Goal: Task Accomplishment & Management: Use online tool/utility

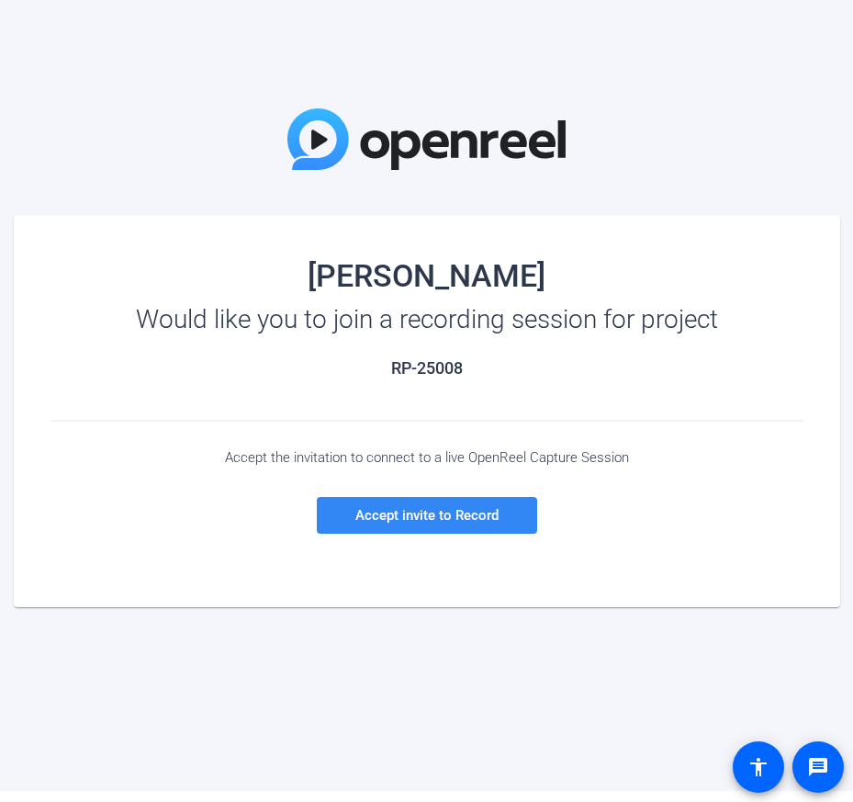
click at [386, 507] on span "Accept invite to Record" at bounding box center [426, 515] width 143 height 17
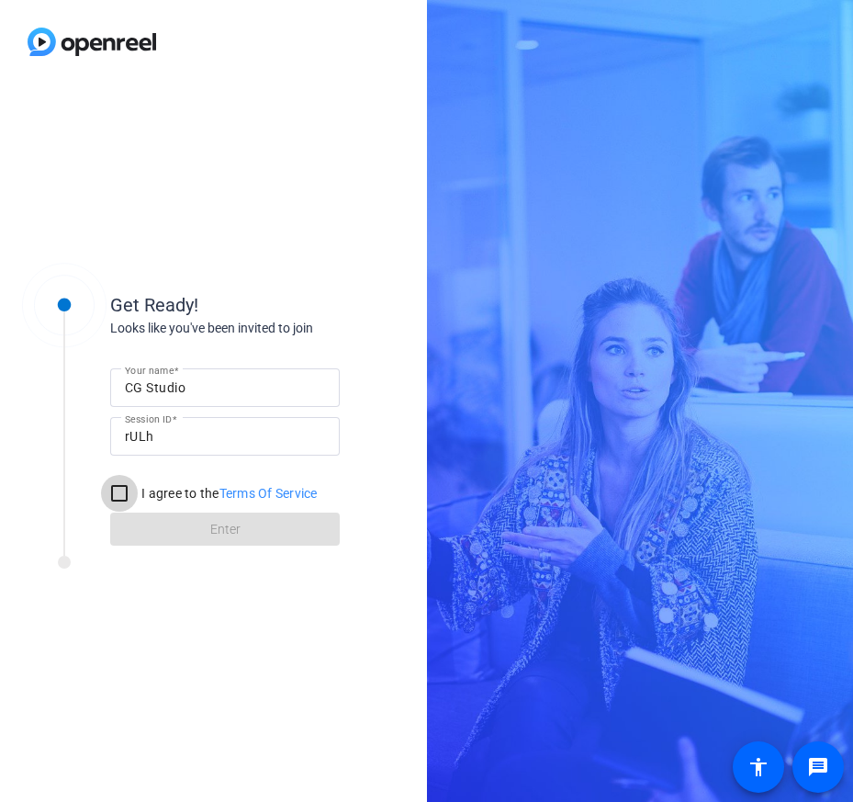
click at [124, 489] on input "I agree to the Terms Of Service" at bounding box center [119, 493] width 37 height 37
checkbox input "true"
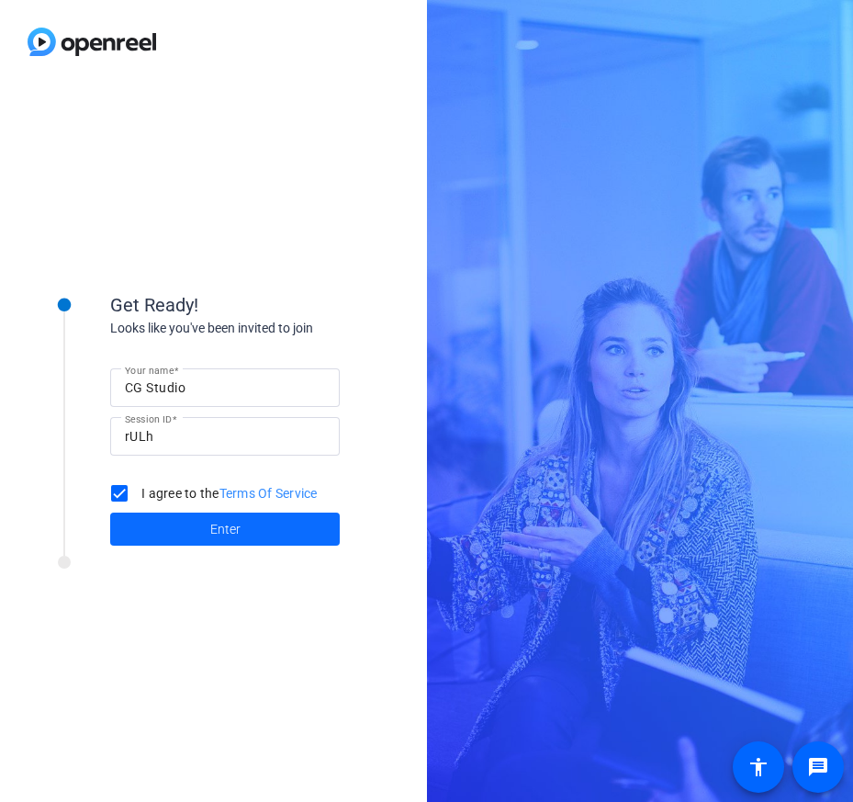
click at [186, 537] on span at bounding box center [225, 529] width 230 height 44
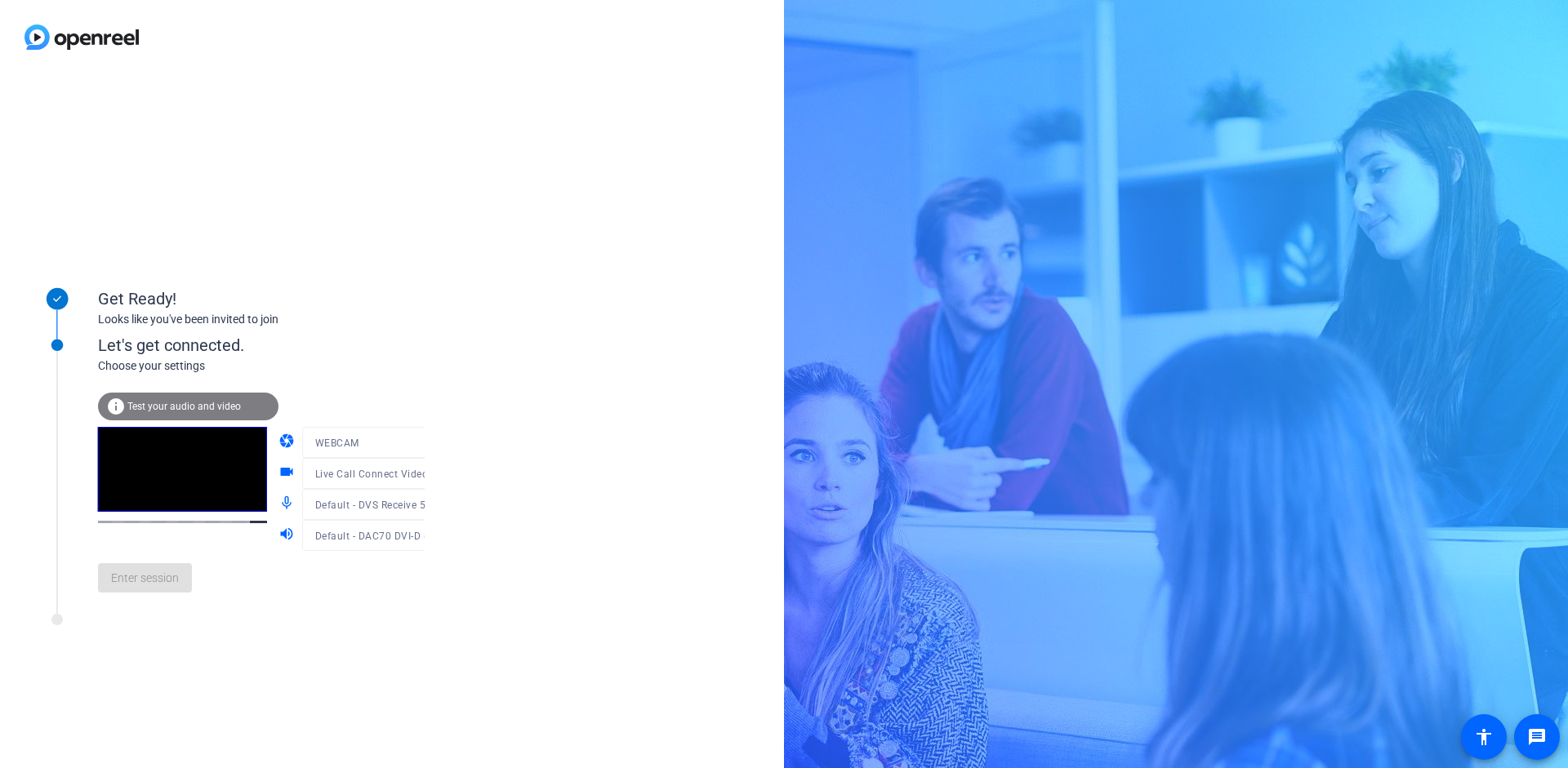
click at [209, 409] on span "Test your audio and video" at bounding box center [184, 406] width 114 height 12
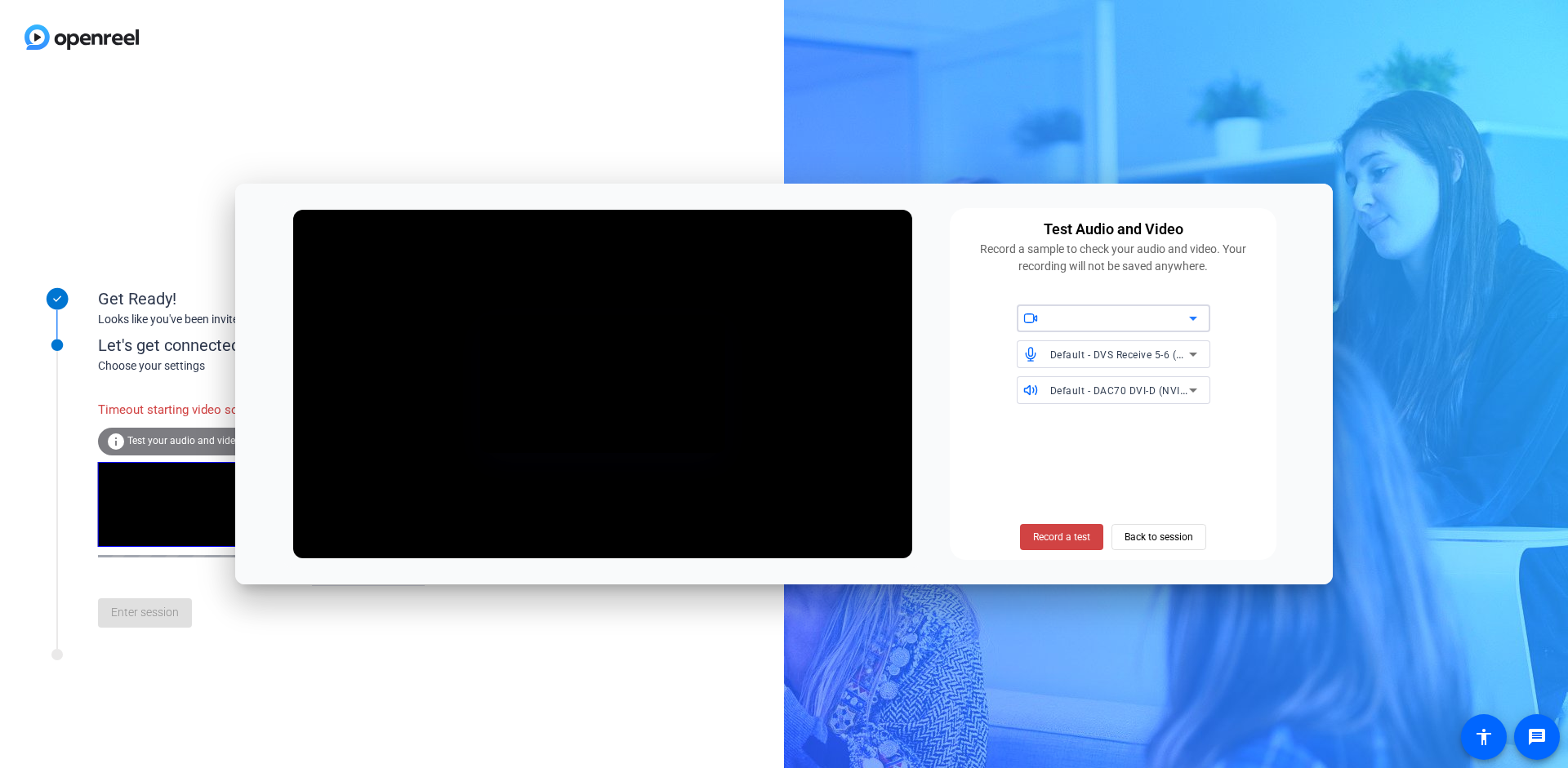
click at [758, 321] on icon at bounding box center [1194, 318] width 20 height 20
click at [758, 345] on div "Default - DVS Receive 5-6 (Dante Virtual Soundcard) Default - DAC70 DVI-D (NVID…" at bounding box center [1113, 355] width 307 height 100
click at [758, 539] on span "Record a test" at bounding box center [1062, 537] width 57 height 15
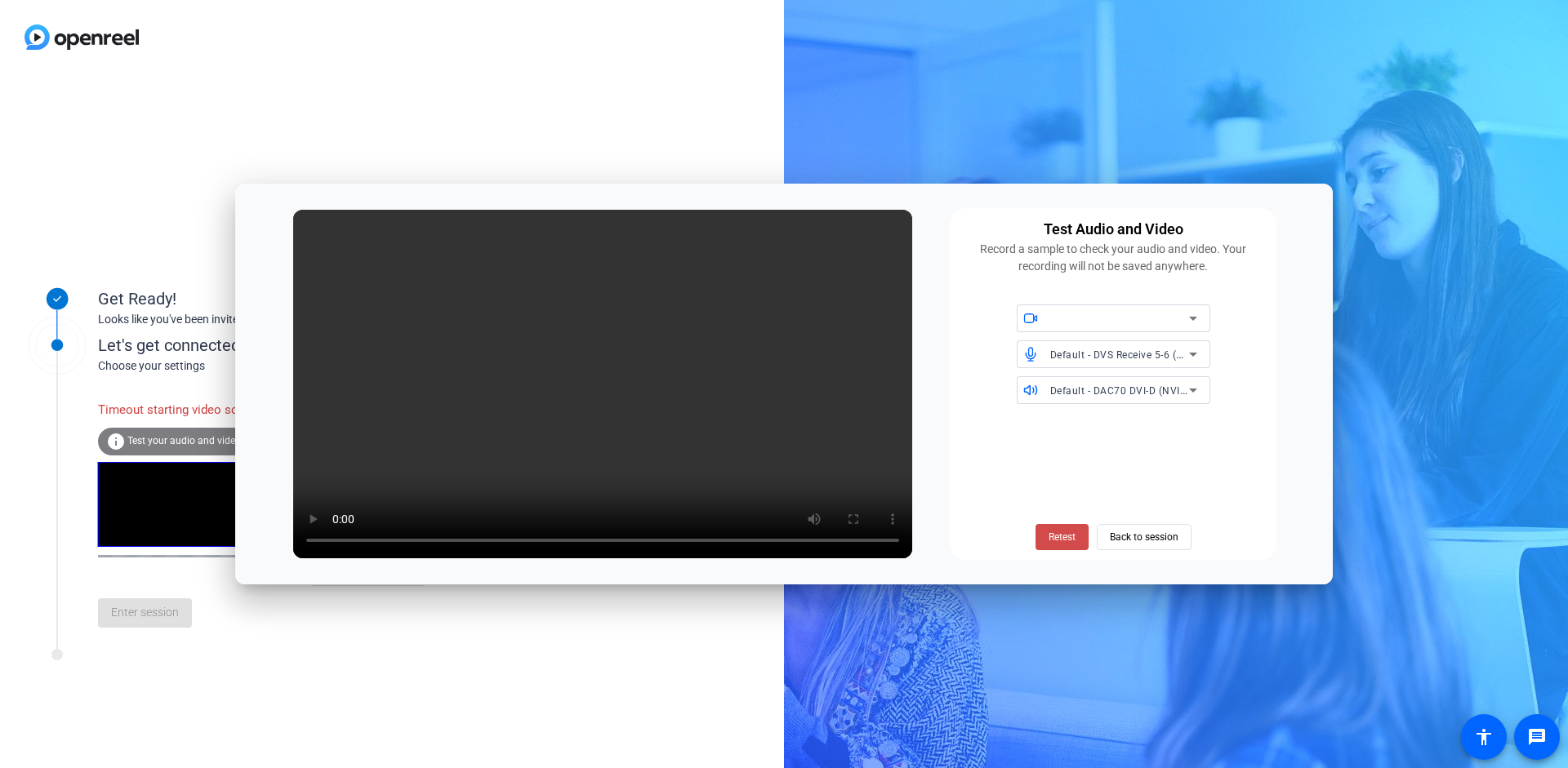
click at [758, 540] on span "Retest" at bounding box center [1062, 537] width 27 height 15
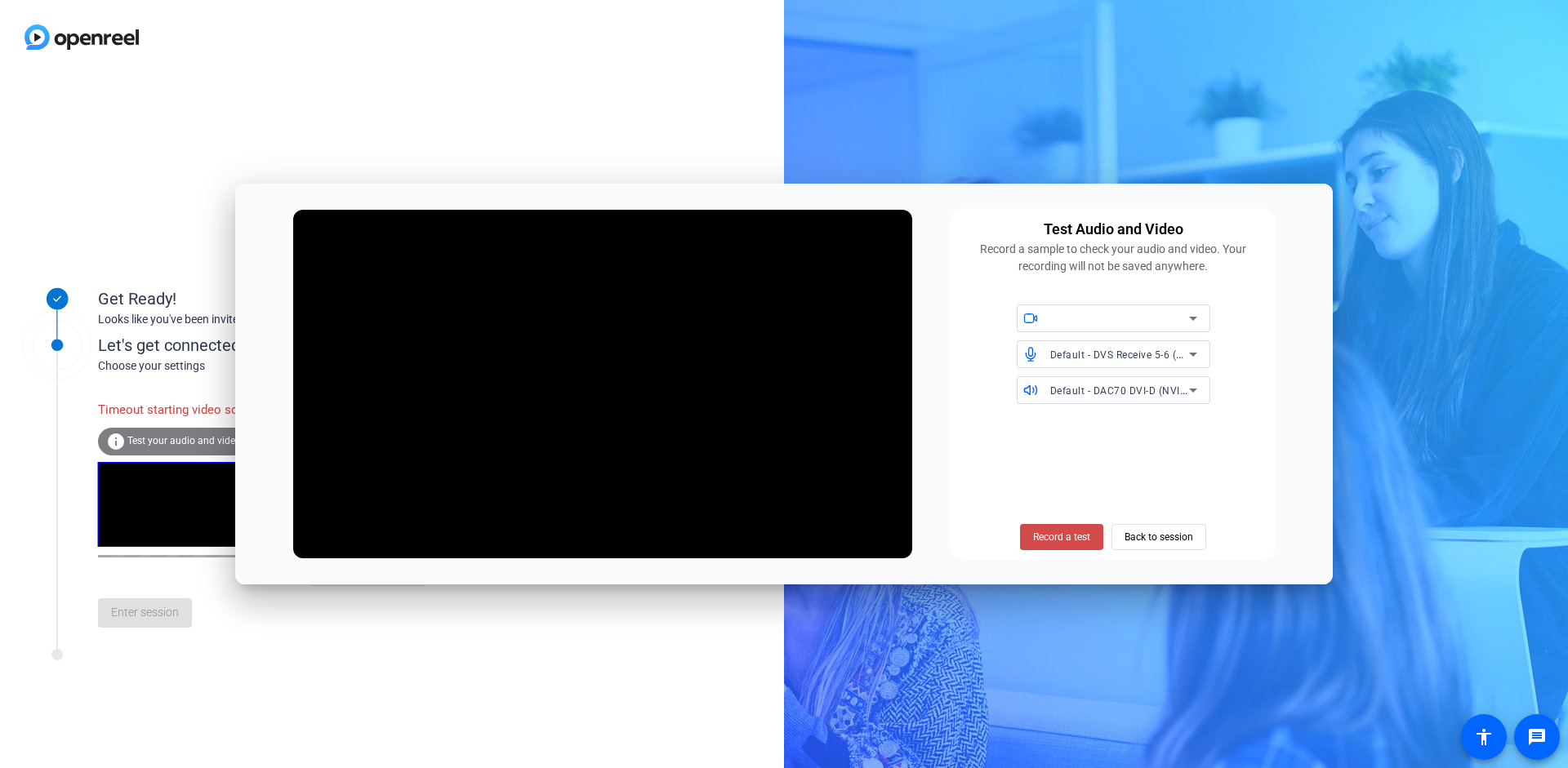
click at [758, 537] on span "Record a test" at bounding box center [1062, 537] width 57 height 15
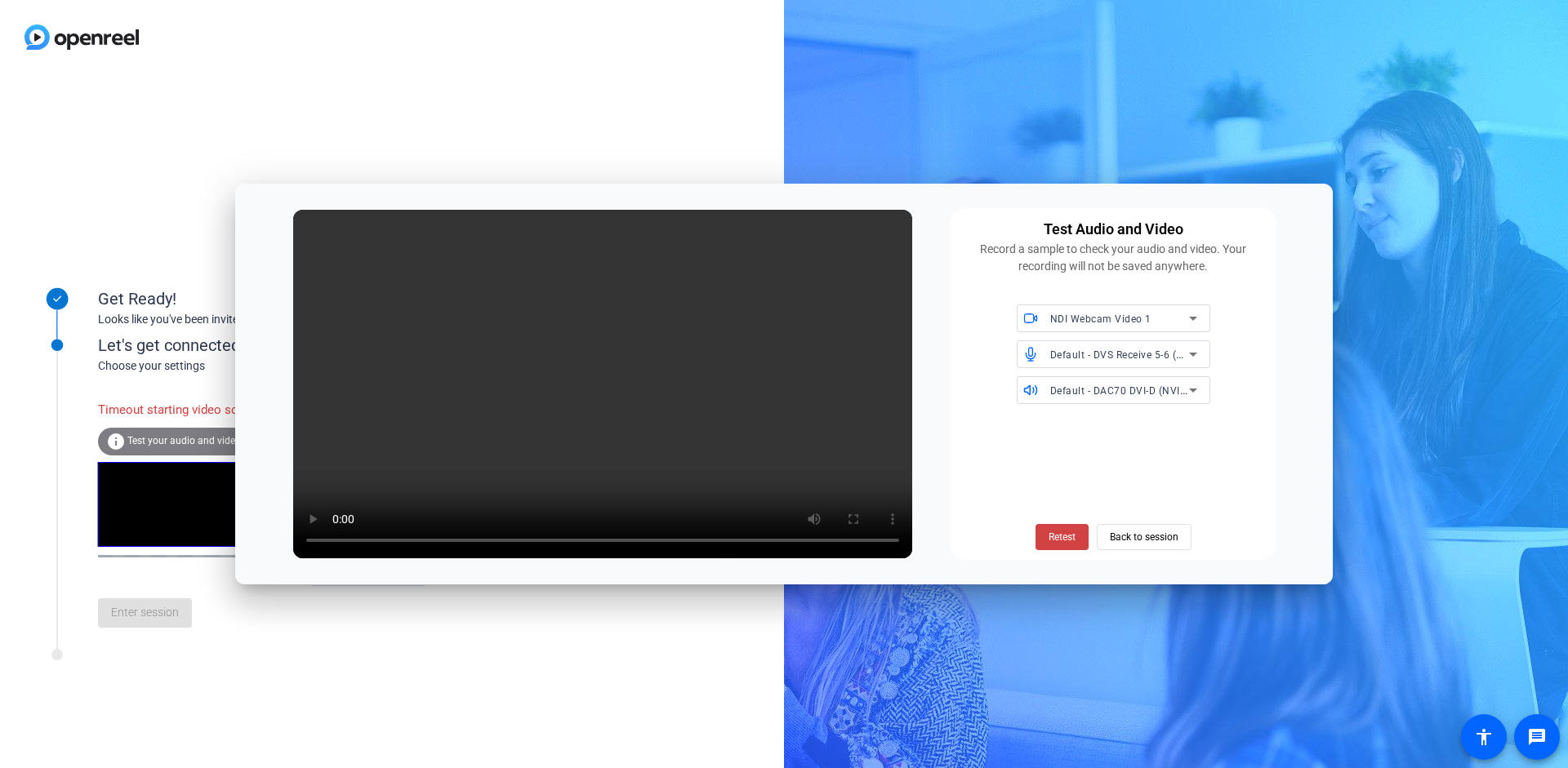
click at [758, 355] on icon at bounding box center [1193, 355] width 8 height 4
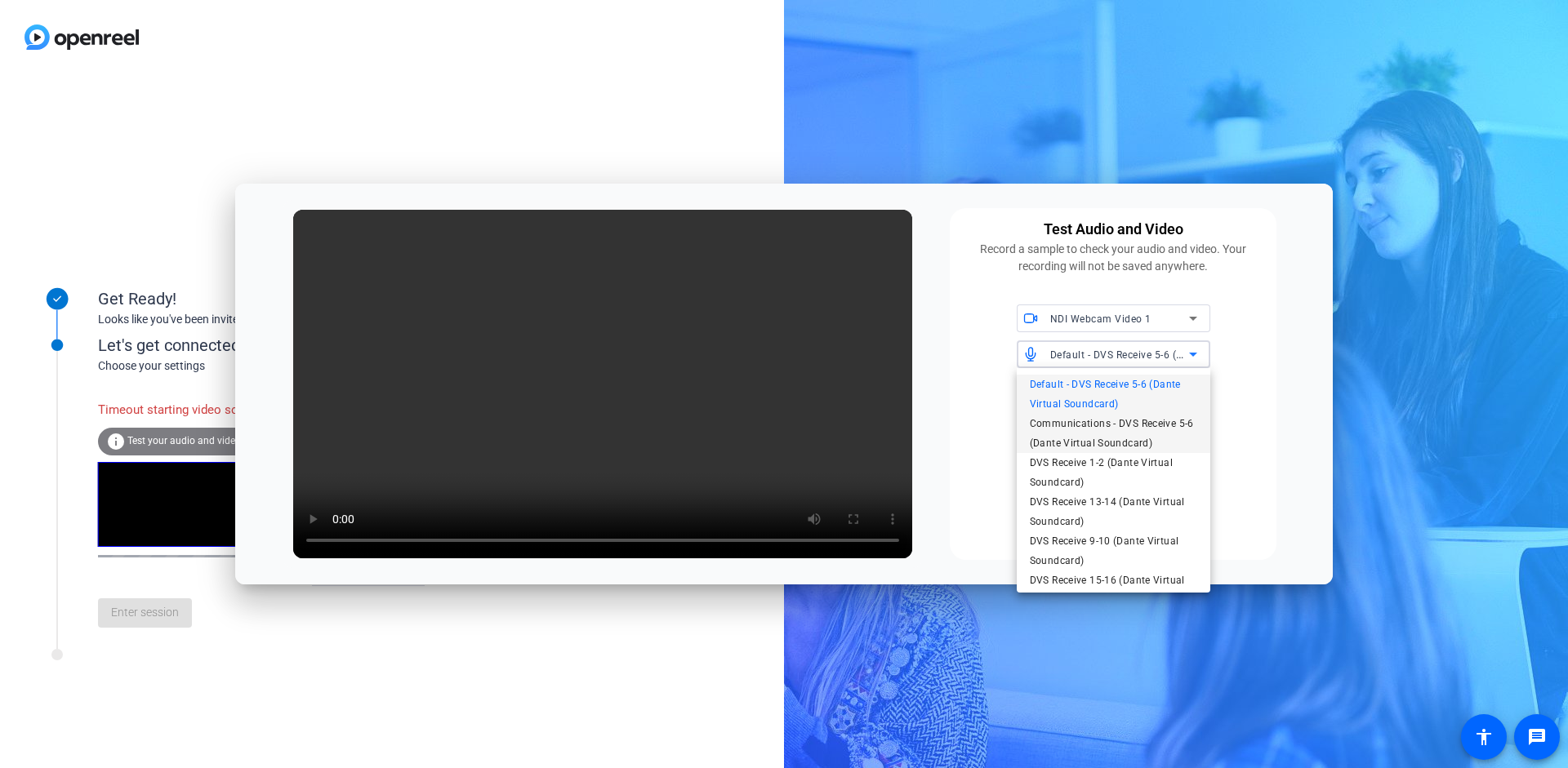
click at [758, 428] on span "Communications - DVS Receive 5-6 (Dante Virtual Soundcard)" at bounding box center [1114, 434] width 167 height 39
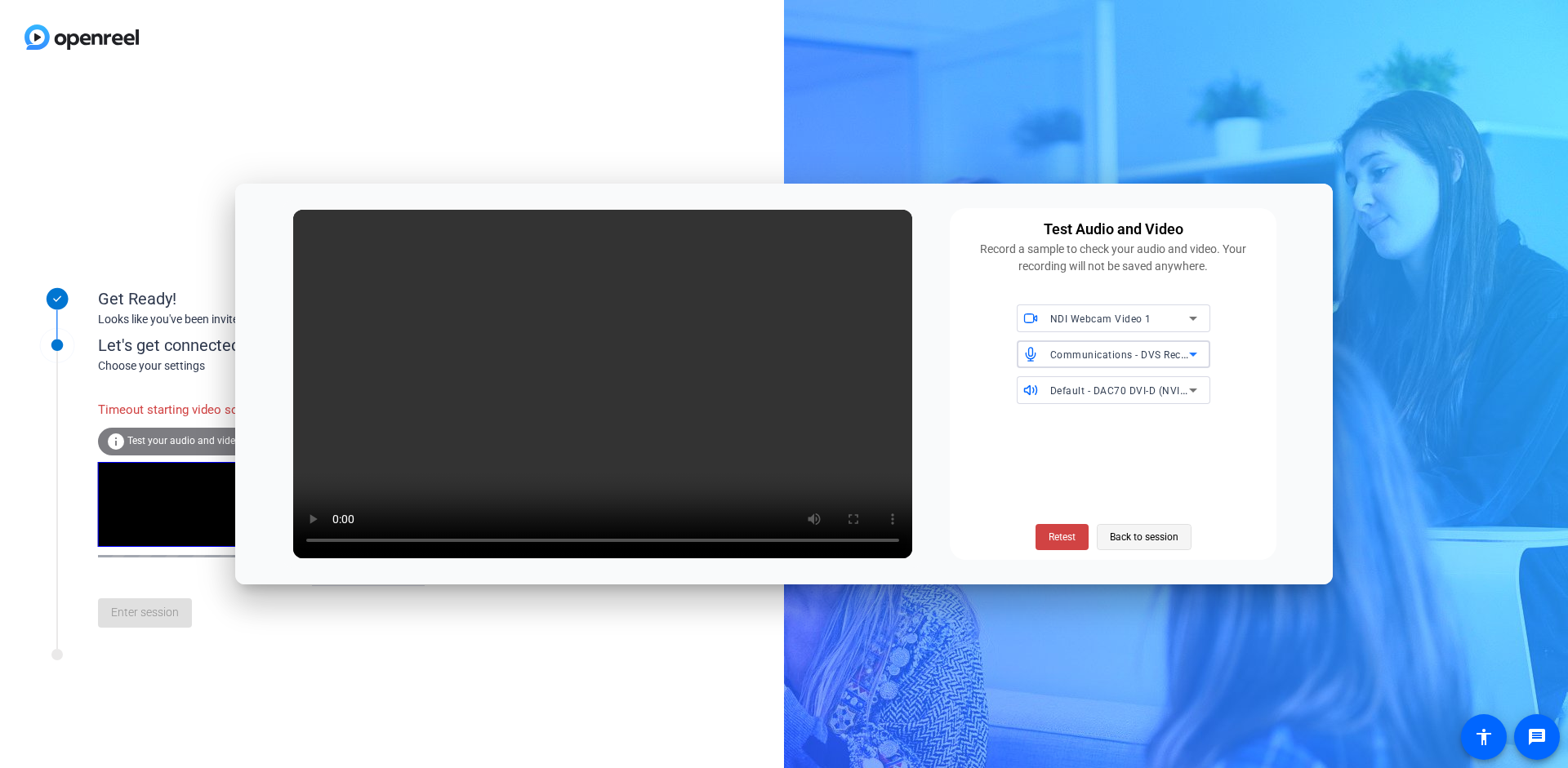
click at [758, 537] on span "Back to session" at bounding box center [1144, 537] width 68 height 31
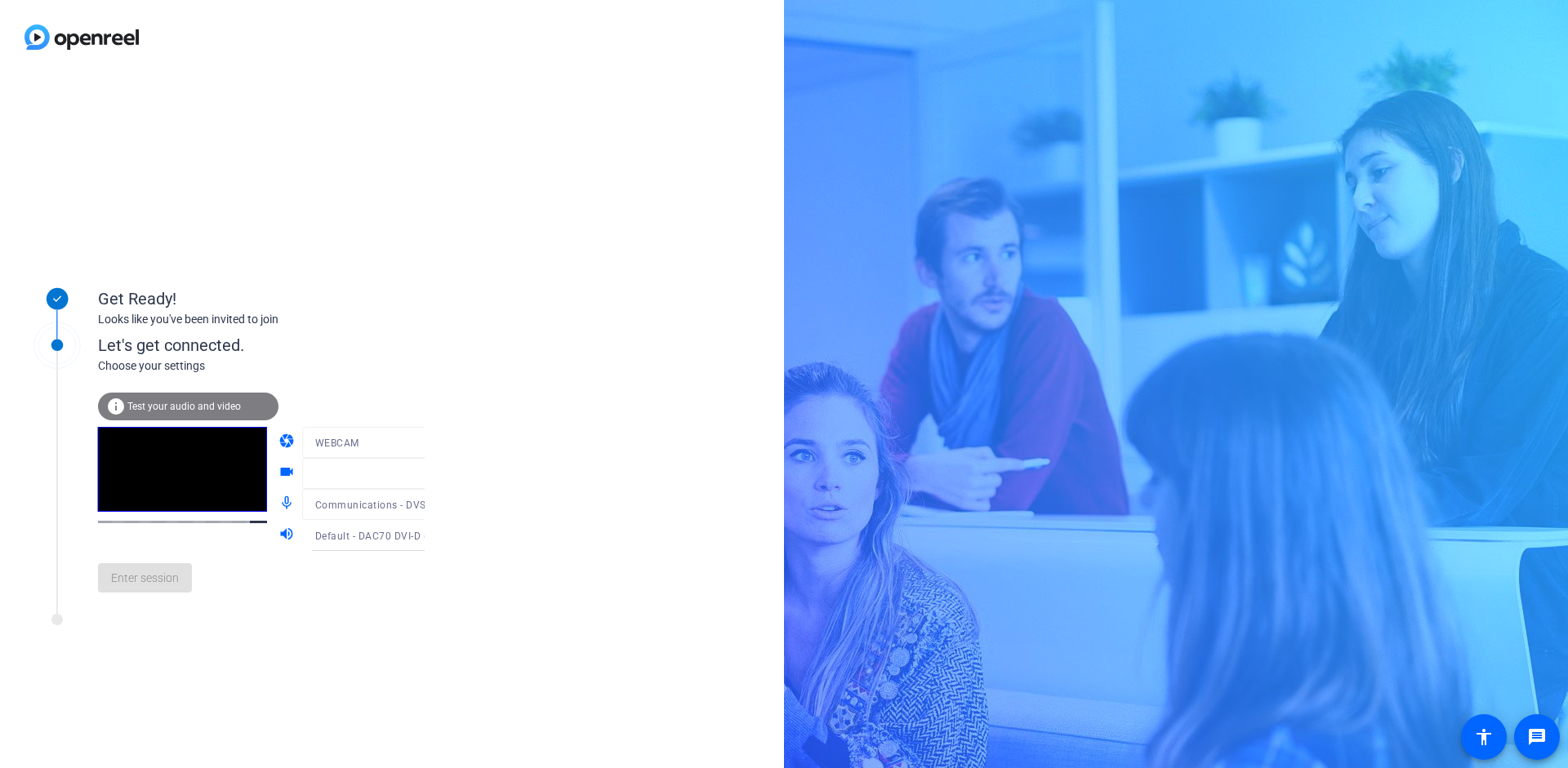
click at [156, 604] on div "Enter session" at bounding box center [277, 578] width 360 height 54
click at [355, 475] on div at bounding box center [381, 467] width 157 height 18
click at [408, 474] on div at bounding box center [381, 467] width 157 height 18
click at [414, 435] on mat-form-field "WEBCAM" at bounding box center [381, 442] width 157 height 31
click at [400, 446] on mat-form-field "WEBCAM" at bounding box center [381, 442] width 157 height 31
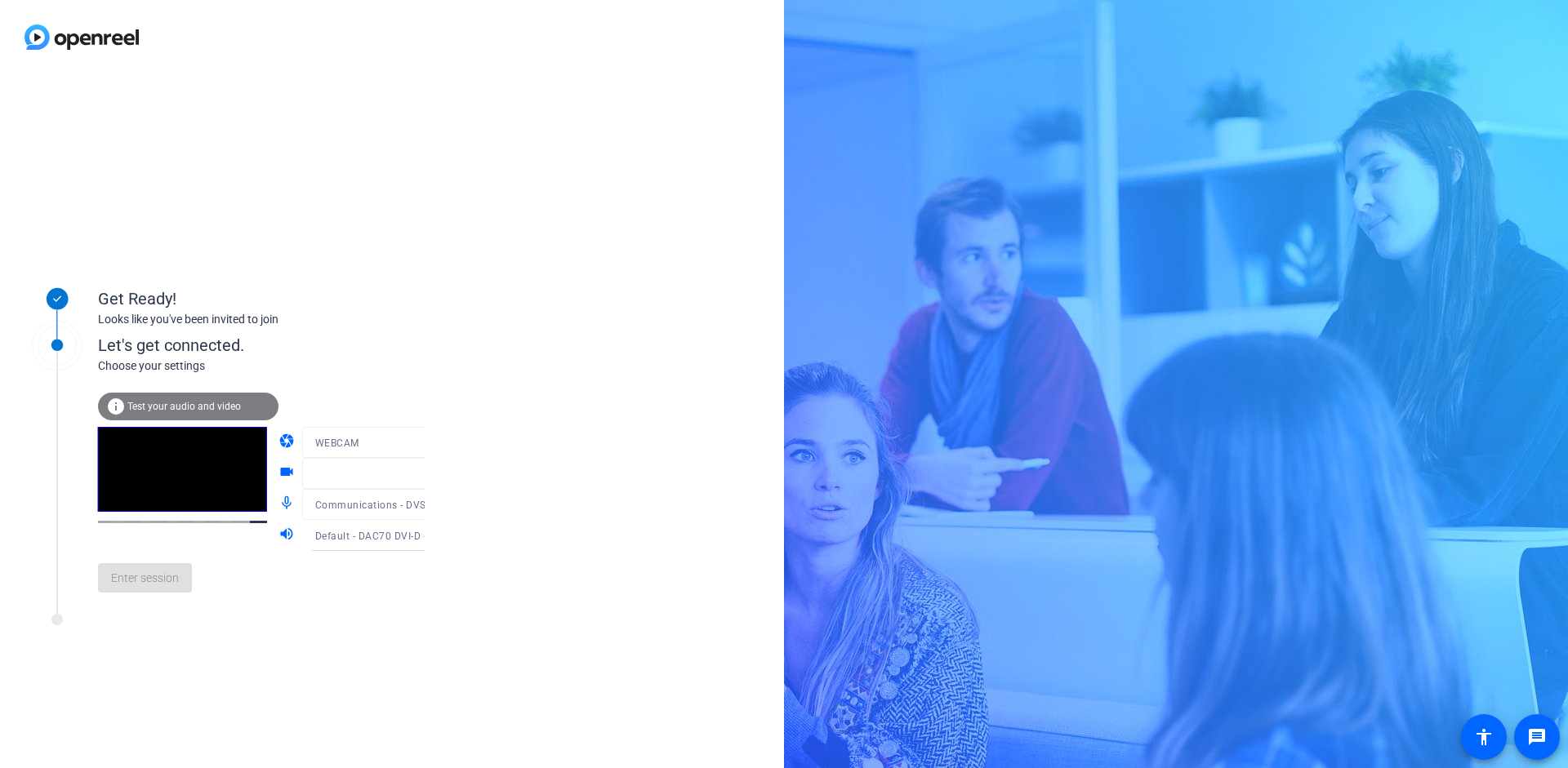
click at [189, 396] on div "info Test your audio and video" at bounding box center [188, 406] width 181 height 28
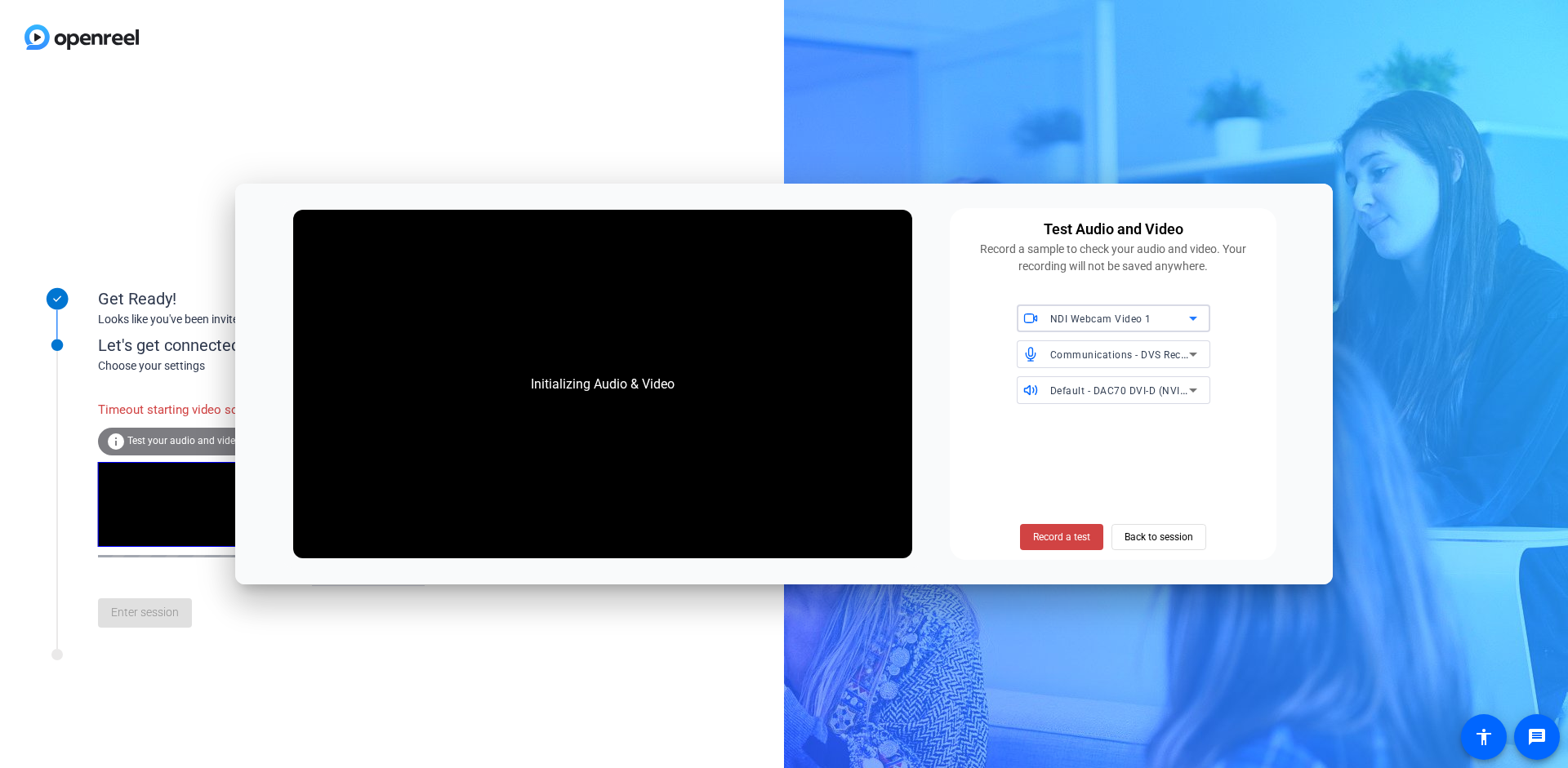
click at [758, 322] on icon at bounding box center [1194, 318] width 20 height 20
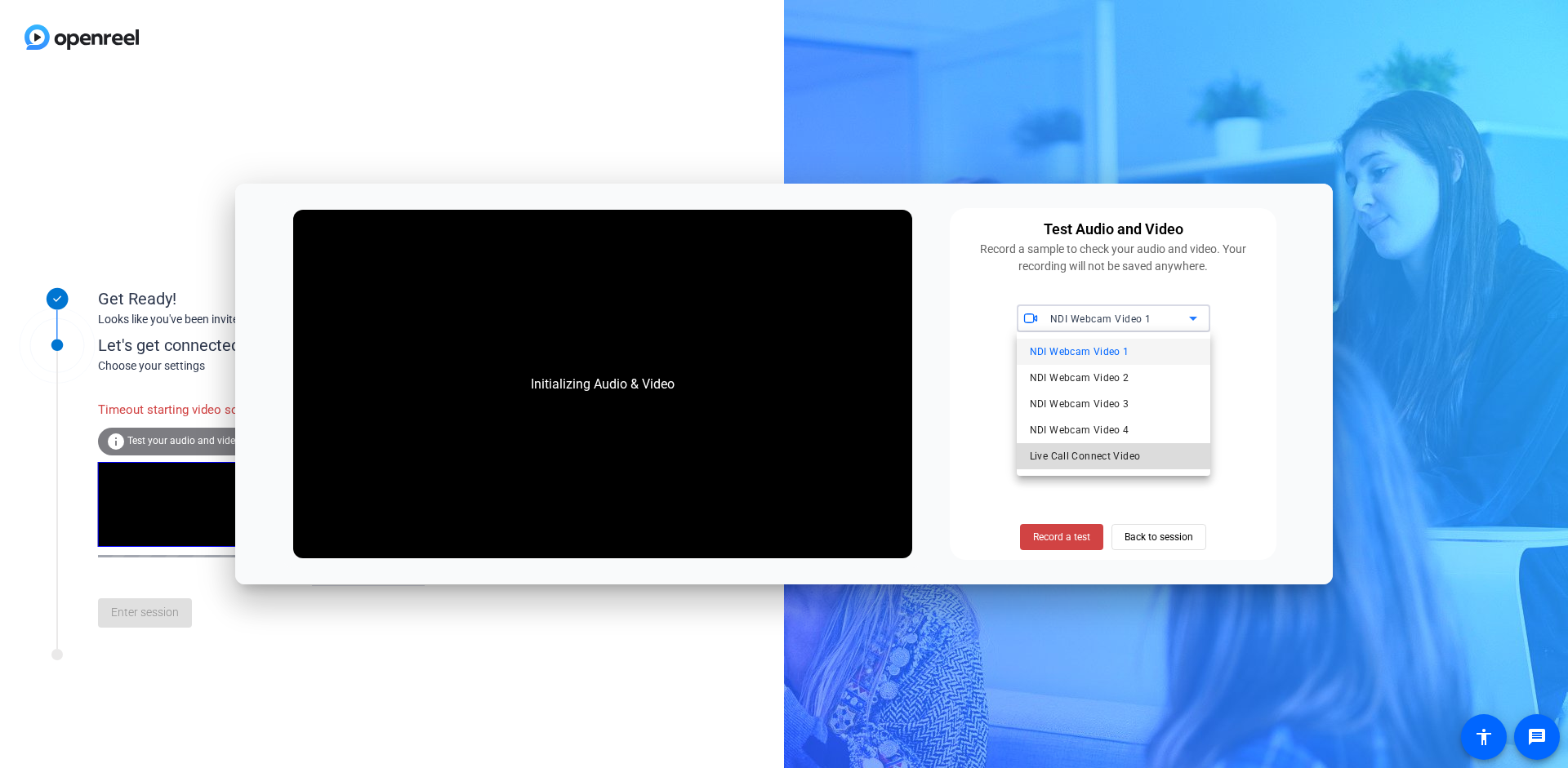
click at [758, 454] on span "Live Call Connect Video" at bounding box center [1085, 456] width 111 height 20
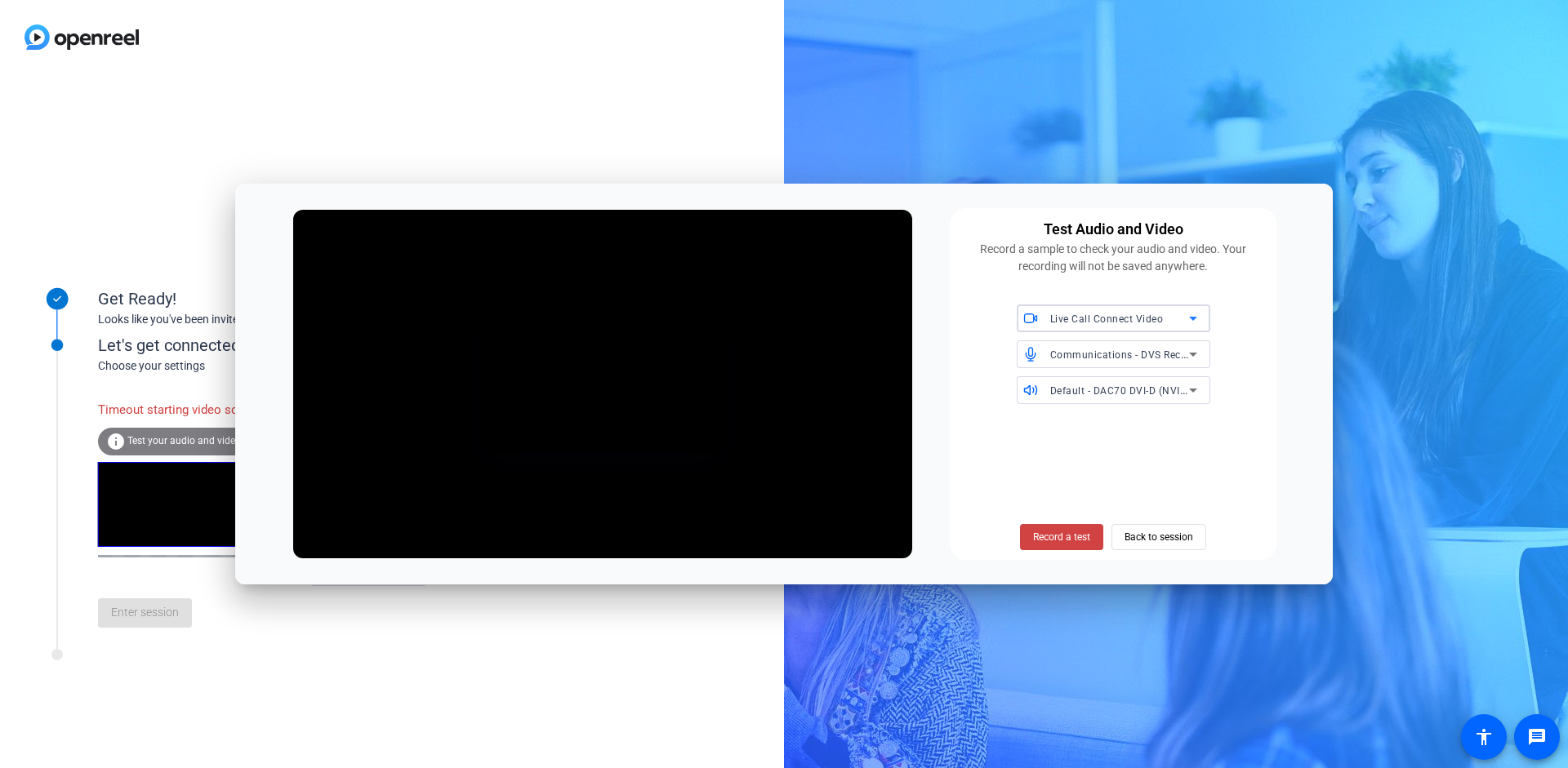
click at [758, 356] on icon at bounding box center [1193, 355] width 8 height 4
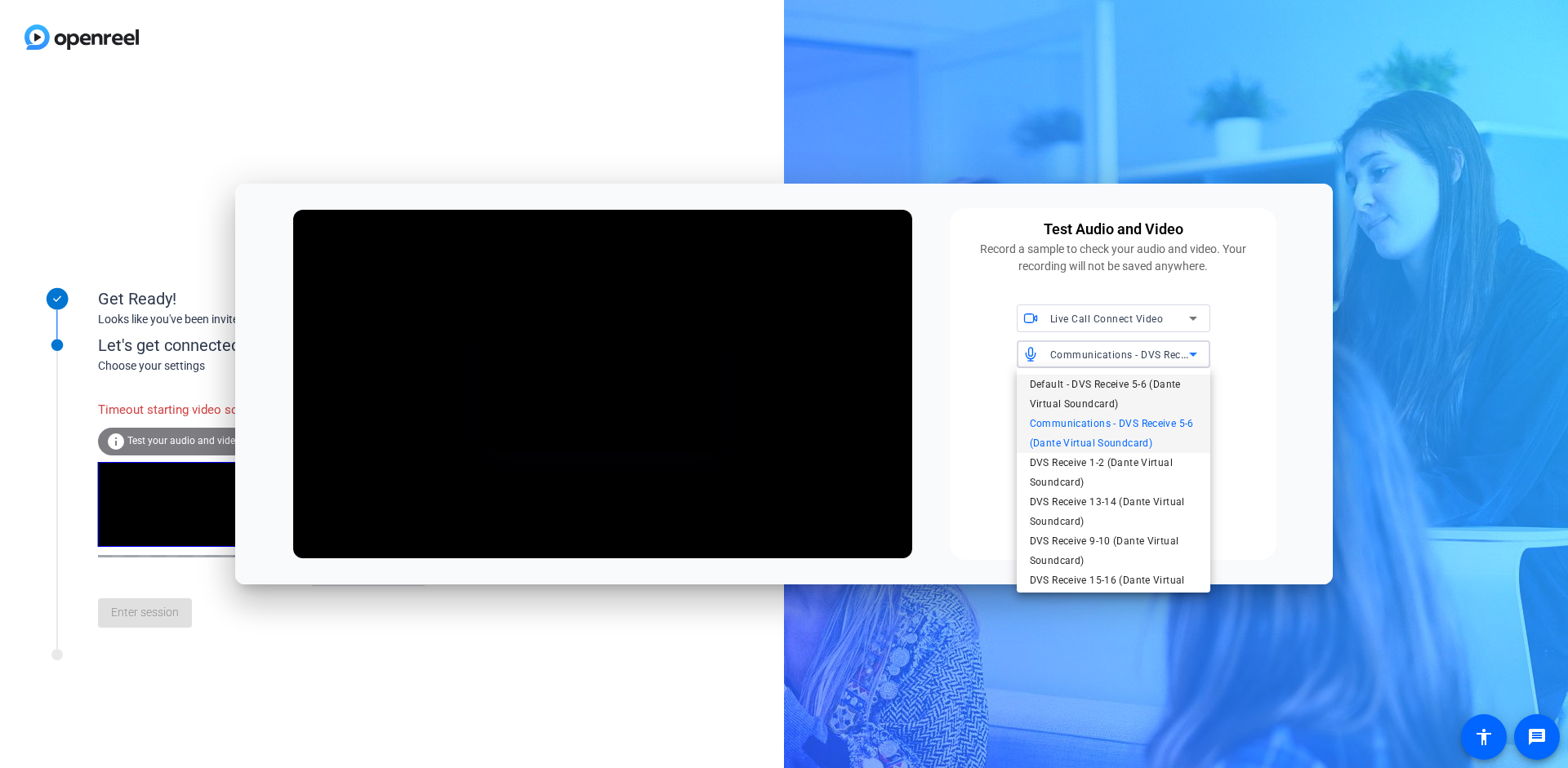
click at [758, 384] on span "Default - DVS Receive 5-6 (Dante Virtual Soundcard)" at bounding box center [1114, 394] width 167 height 39
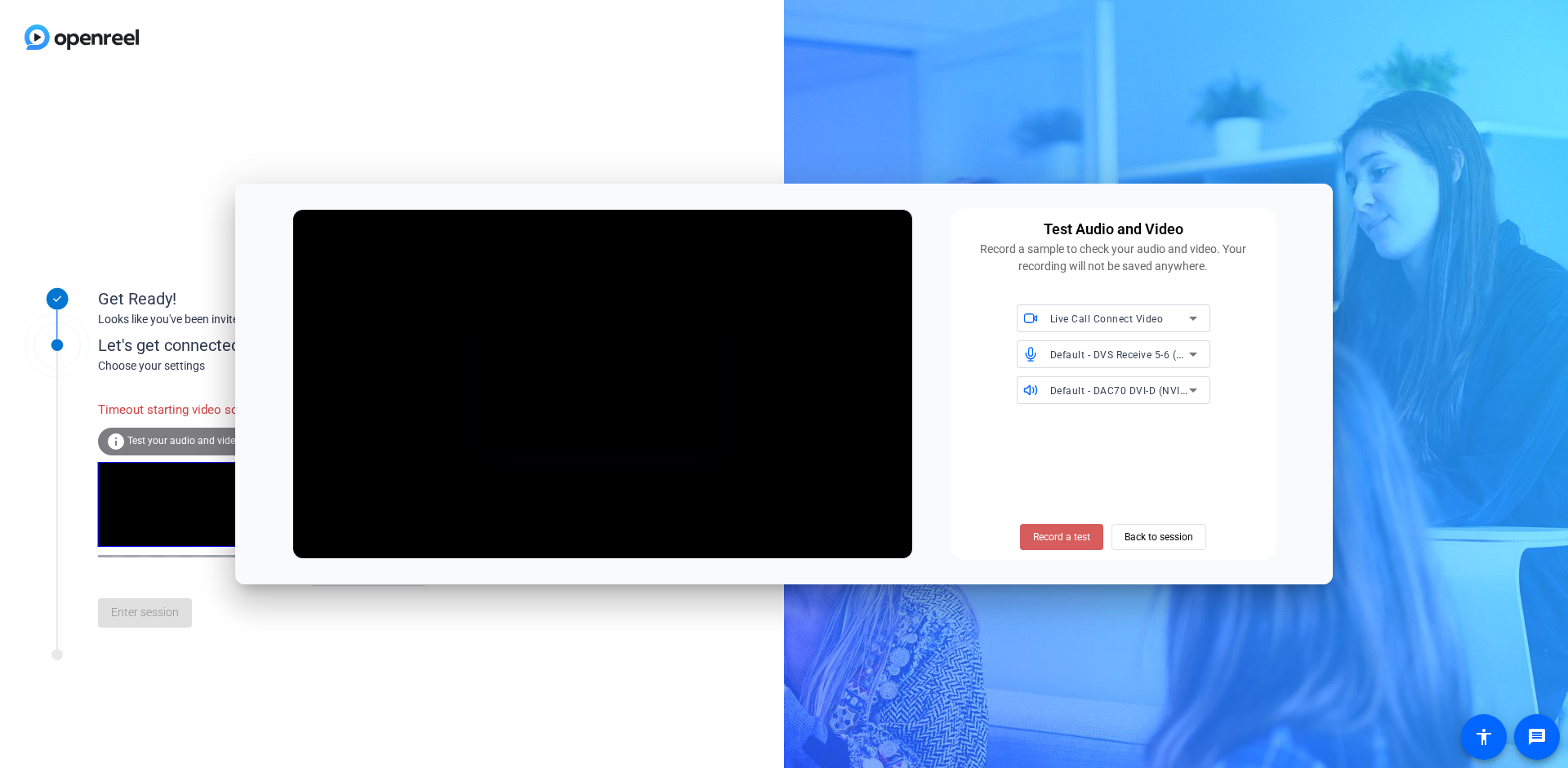
click at [758, 543] on span "Record a test" at bounding box center [1062, 537] width 57 height 15
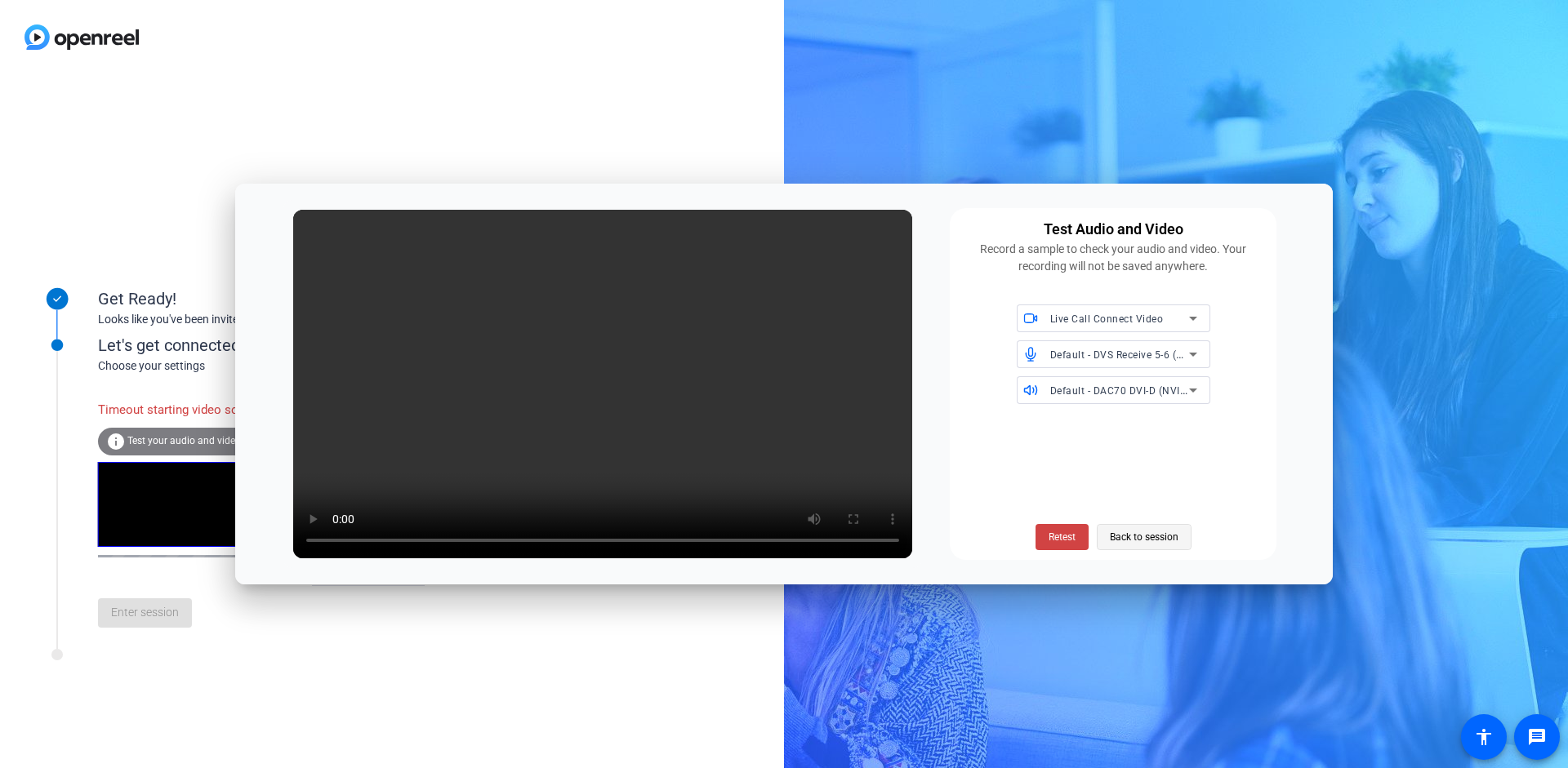
click at [758, 536] on span "Back to session" at bounding box center [1144, 537] width 68 height 31
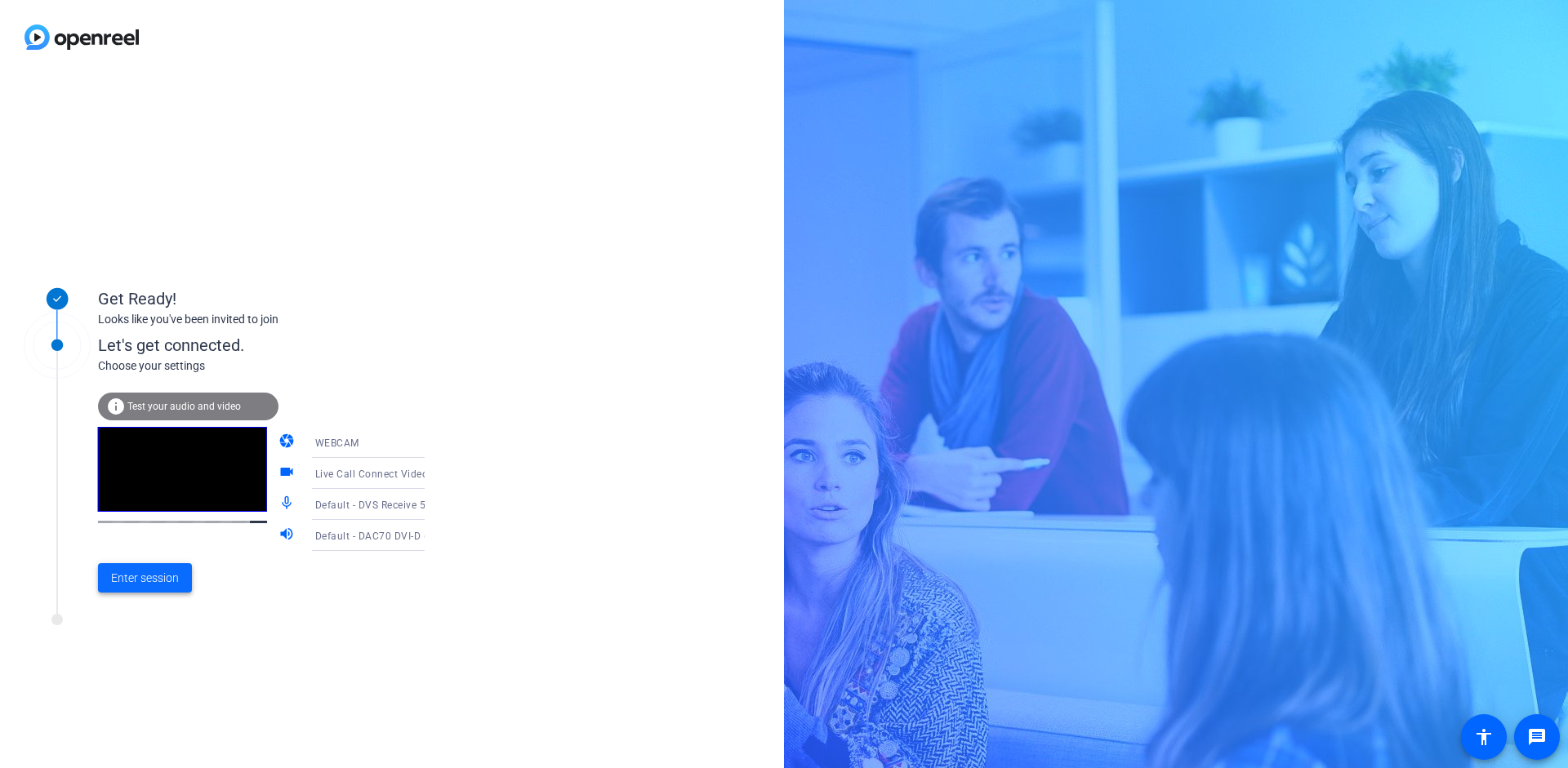
click at [136, 588] on span at bounding box center [145, 578] width 94 height 39
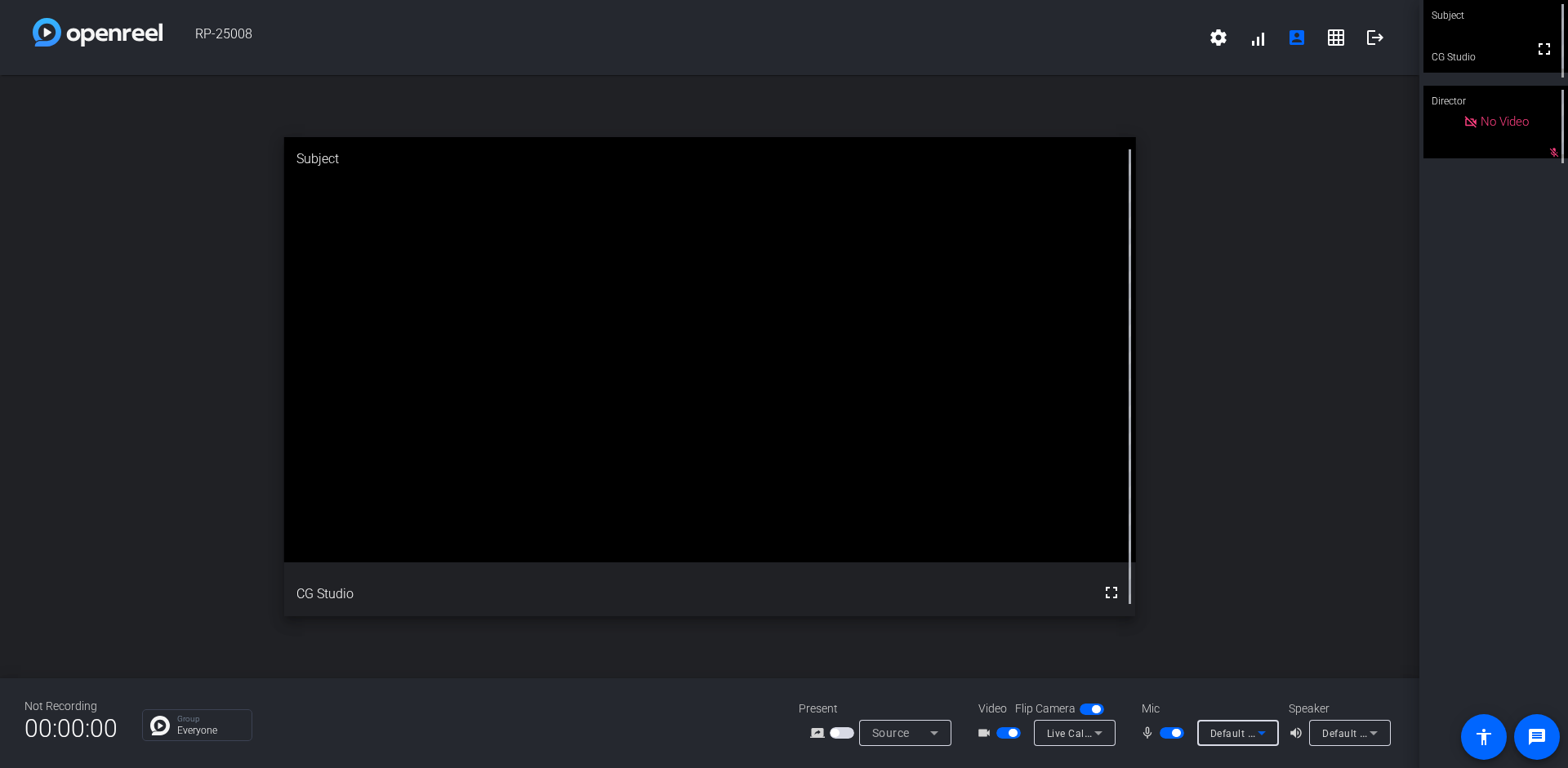
click at [758, 712] on icon at bounding box center [1262, 733] width 20 height 20
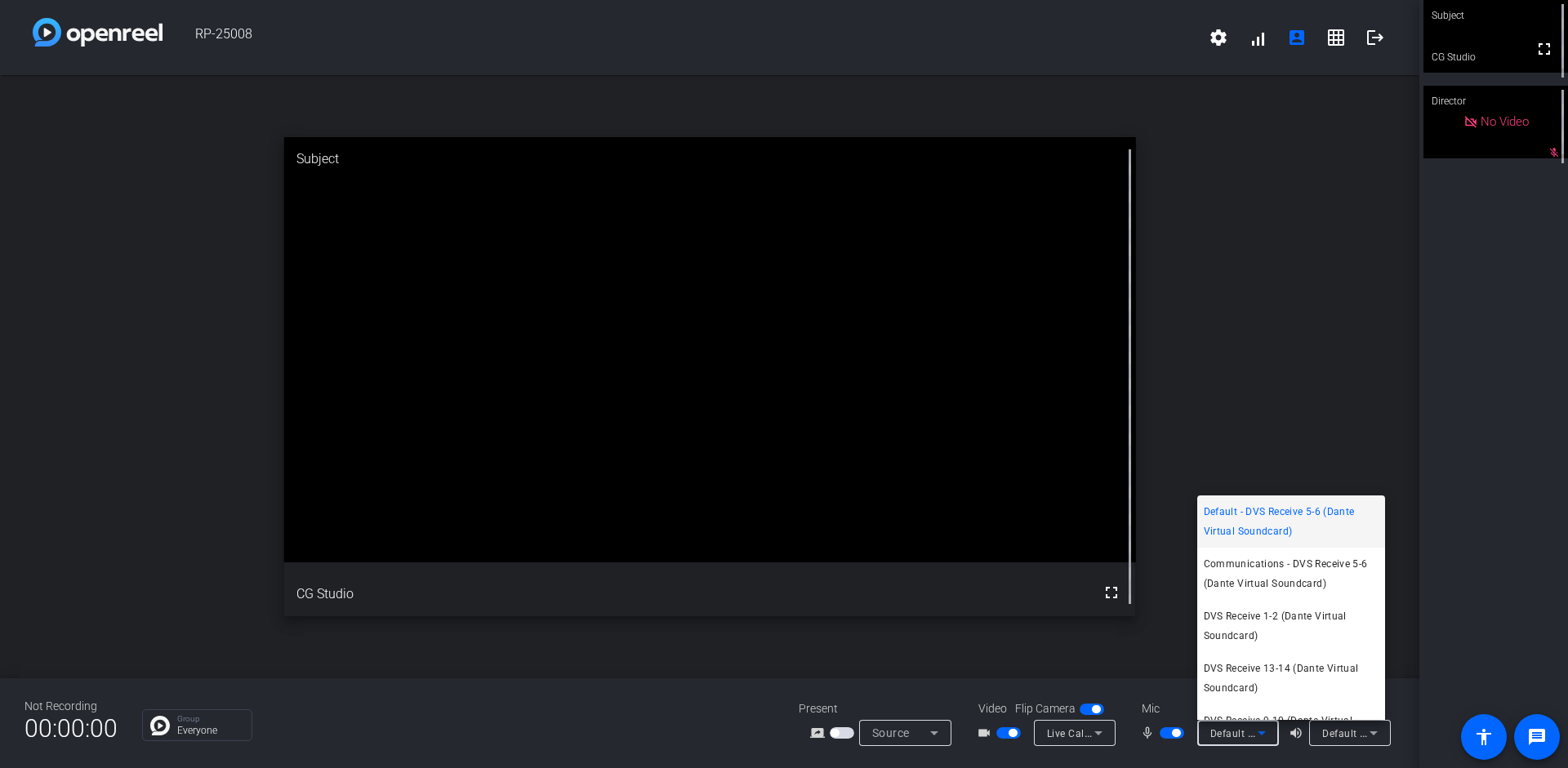
click at [758, 568] on span "Communications - DVS Receive 5-6 (Dante Virtual Soundcard)" at bounding box center [1291, 573] width 175 height 39
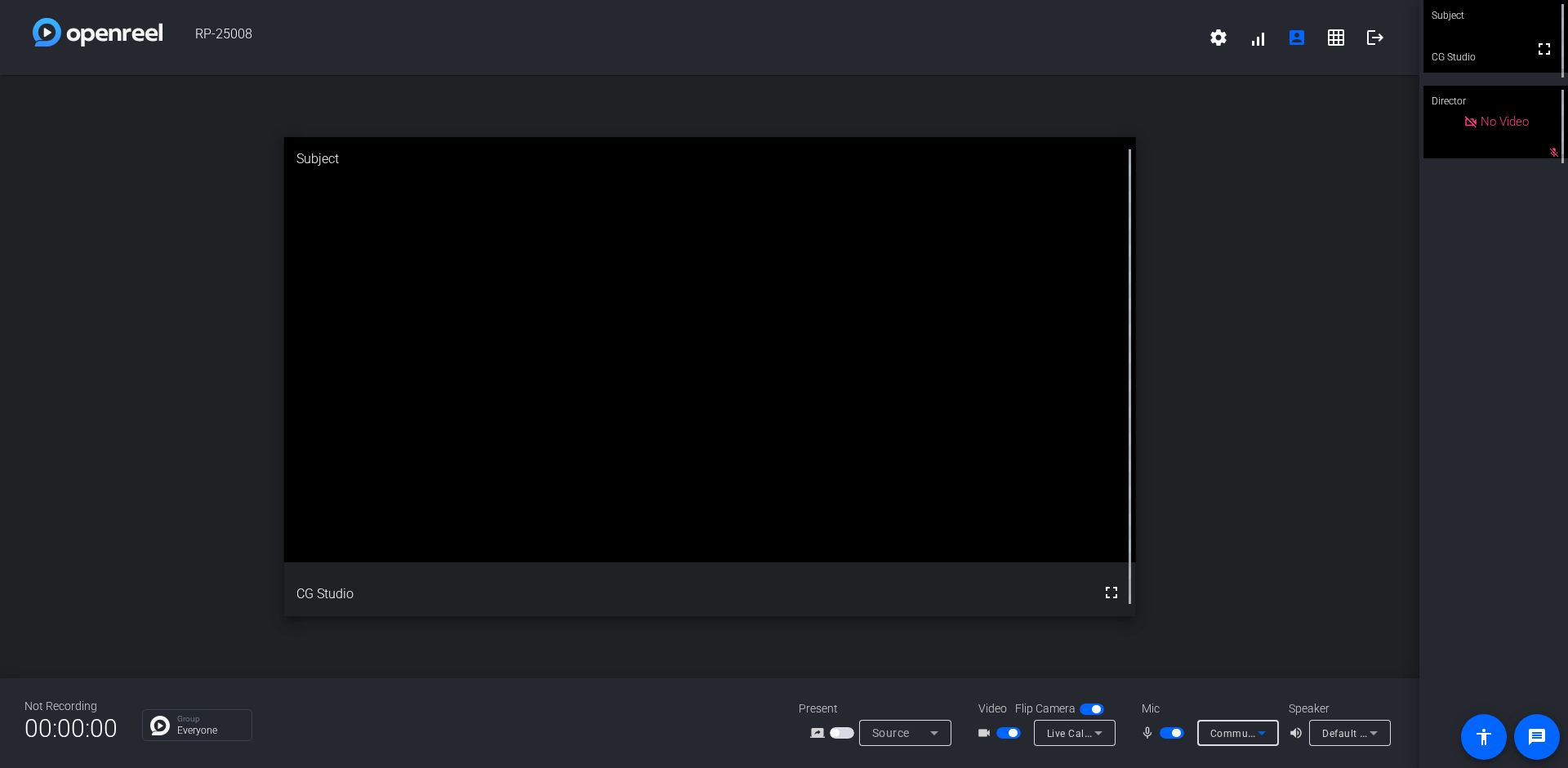
click at [758, 712] on icon at bounding box center [1262, 733] width 20 height 20
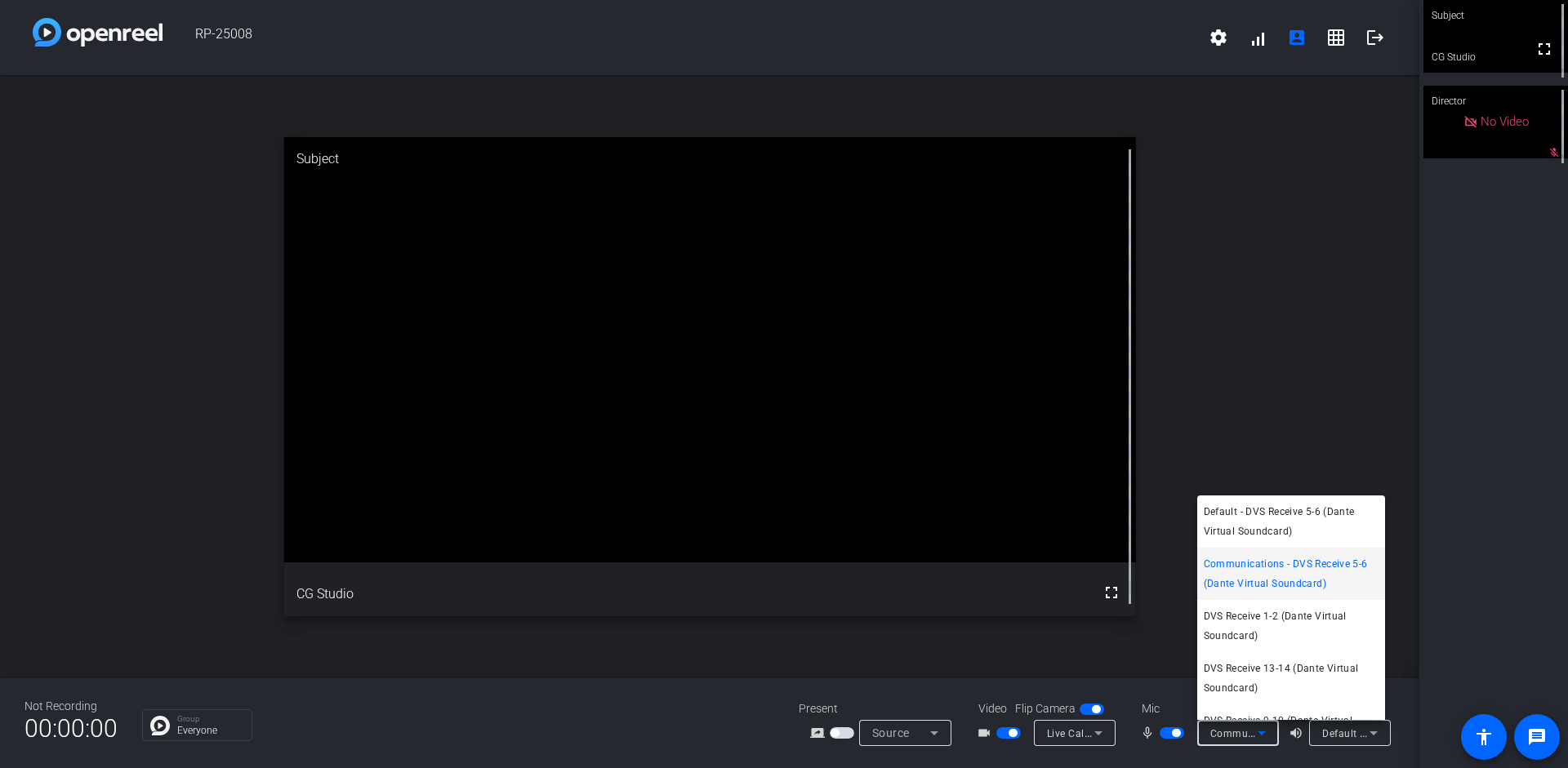
click at [758, 712] on div at bounding box center [784, 384] width 1568 height 768
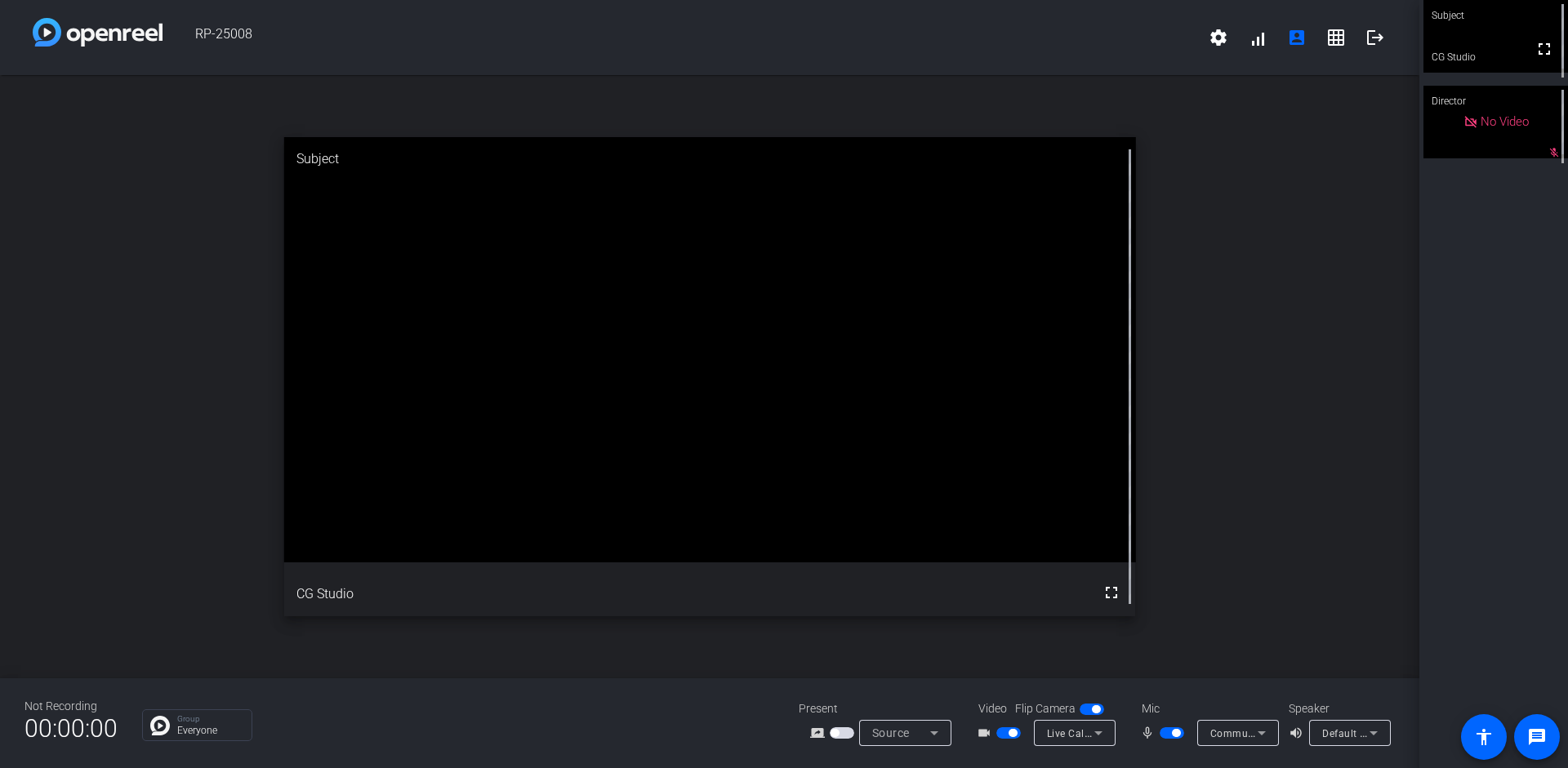
click at [758, 712] on icon at bounding box center [1373, 733] width 20 height 20
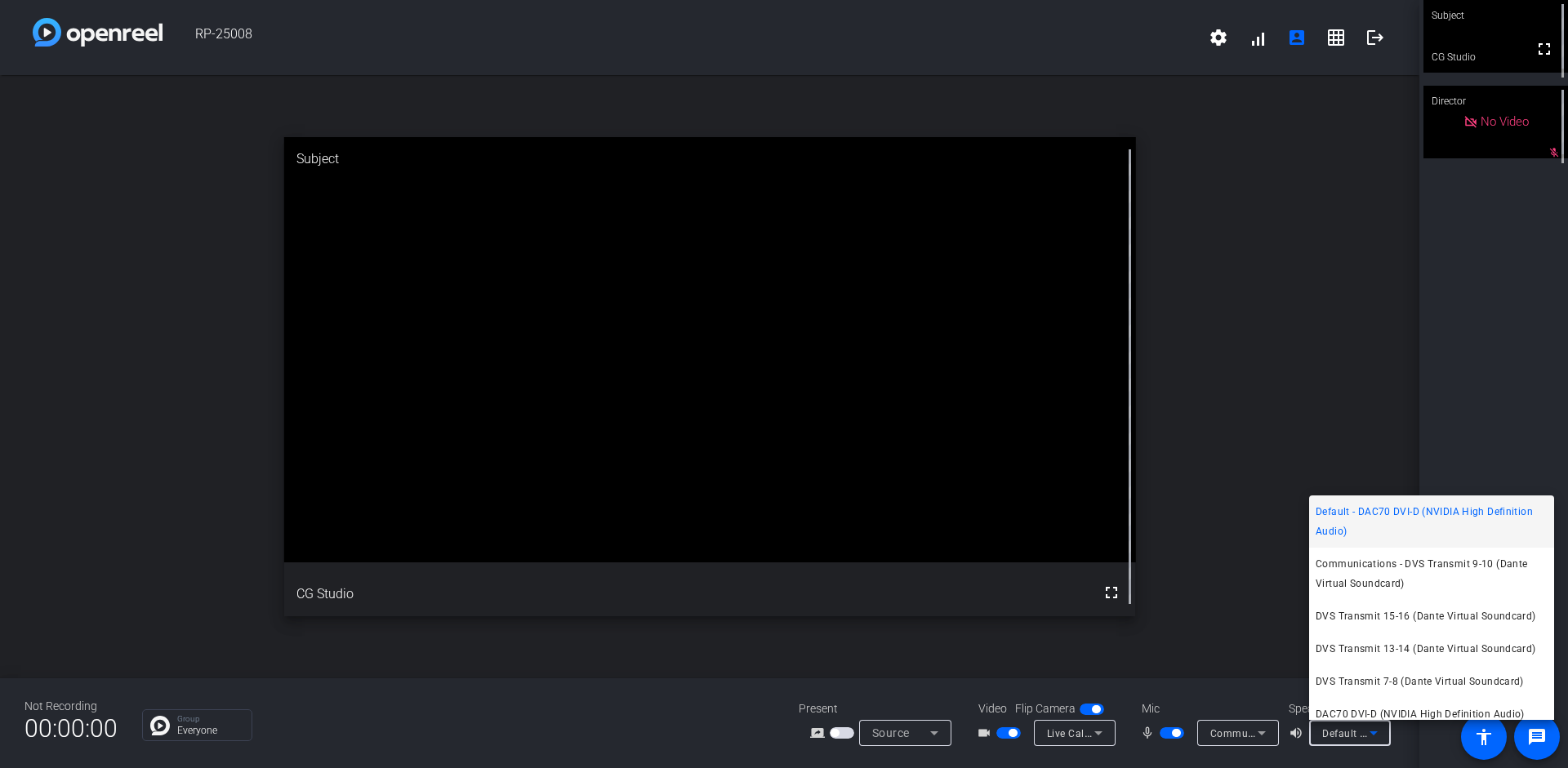
click at [758, 712] on div at bounding box center [784, 384] width 1568 height 768
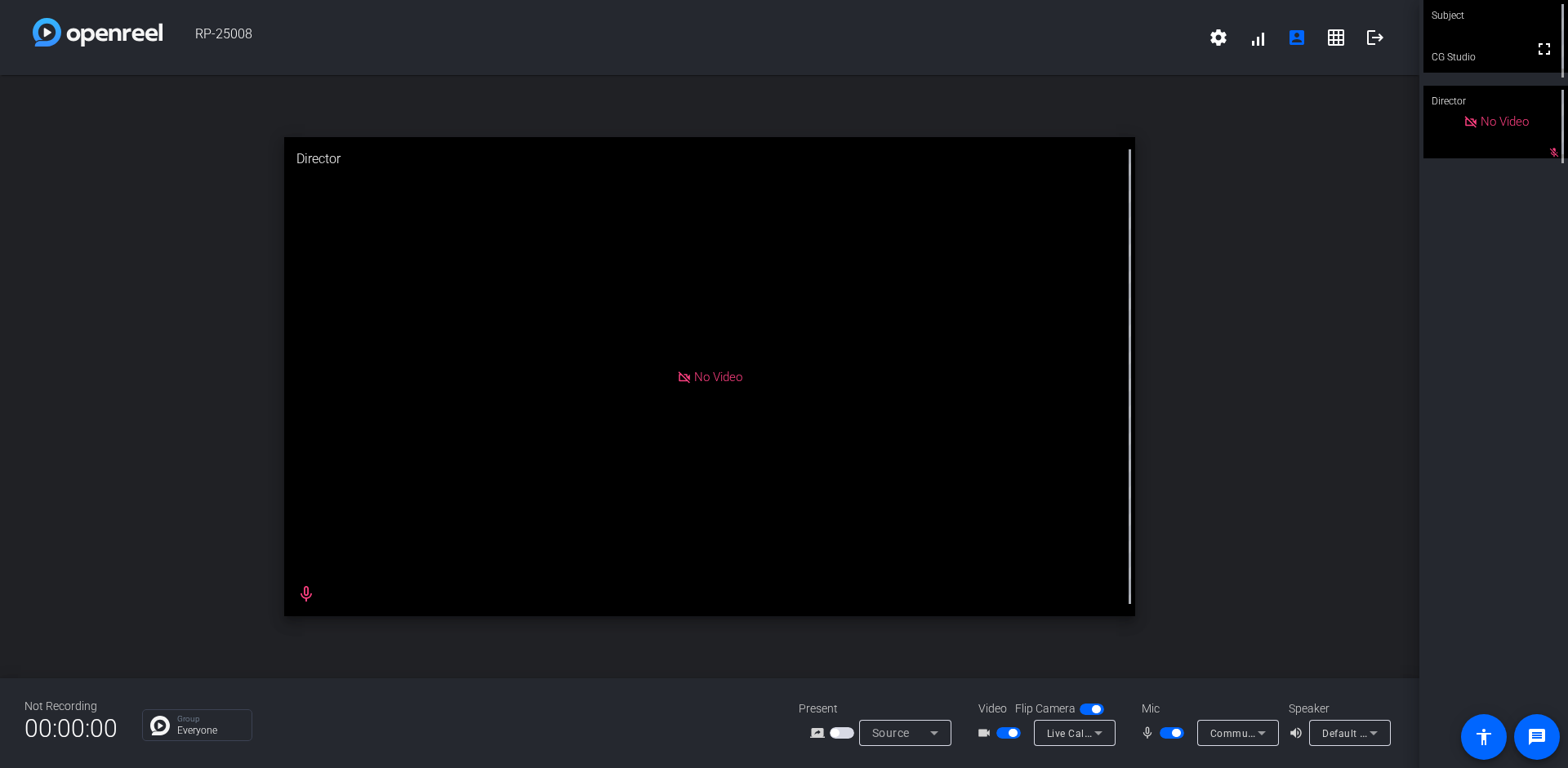
click at [758, 712] on span "Communications - DVS Receive 5-6 (Dante Virtual Soundcard)" at bounding box center [1358, 732] width 295 height 13
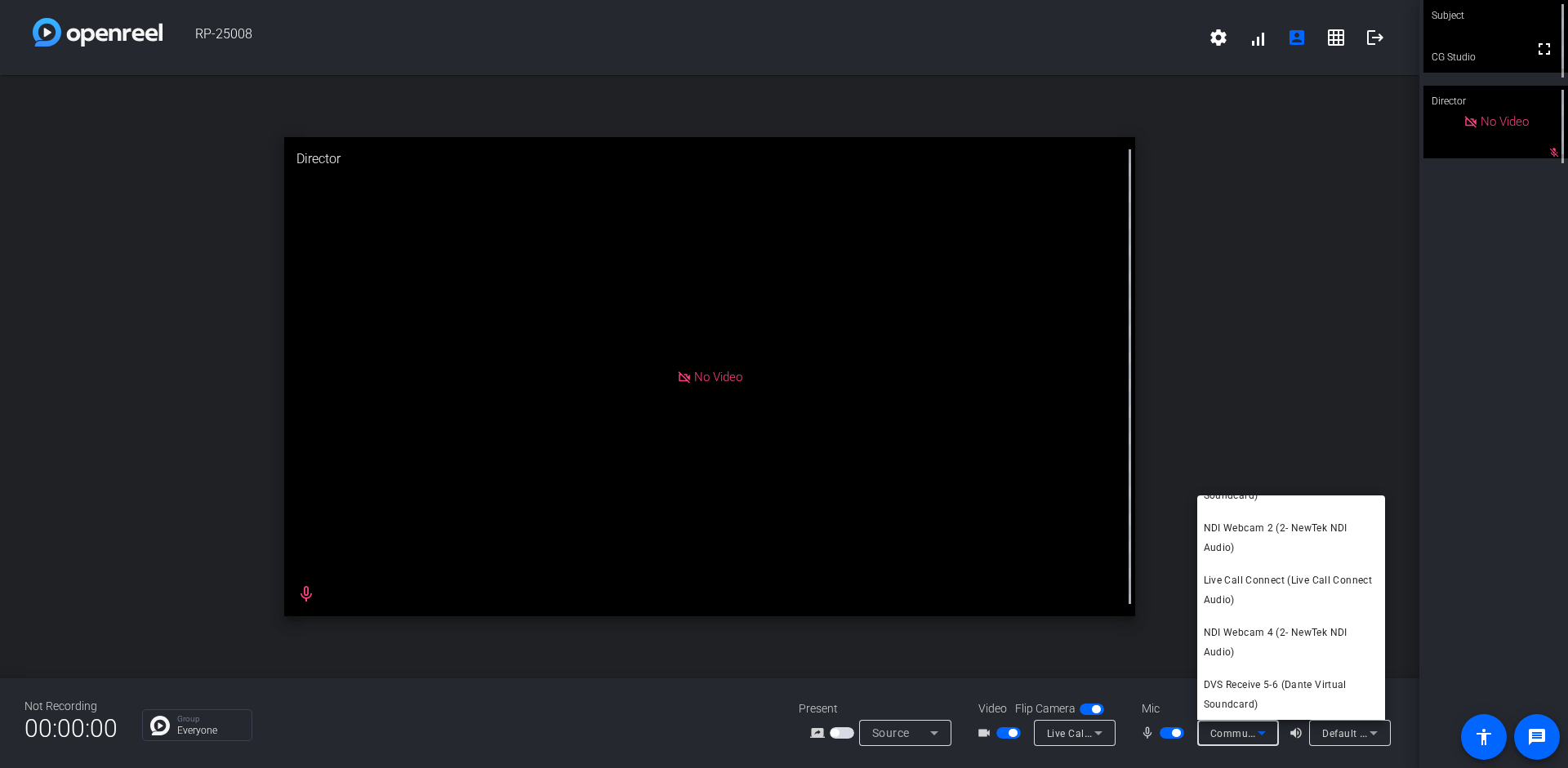
scroll to position [559, 0]
click at [758, 591] on span "Live Call Connect (Live Call Connect Audio)" at bounding box center [1291, 589] width 175 height 39
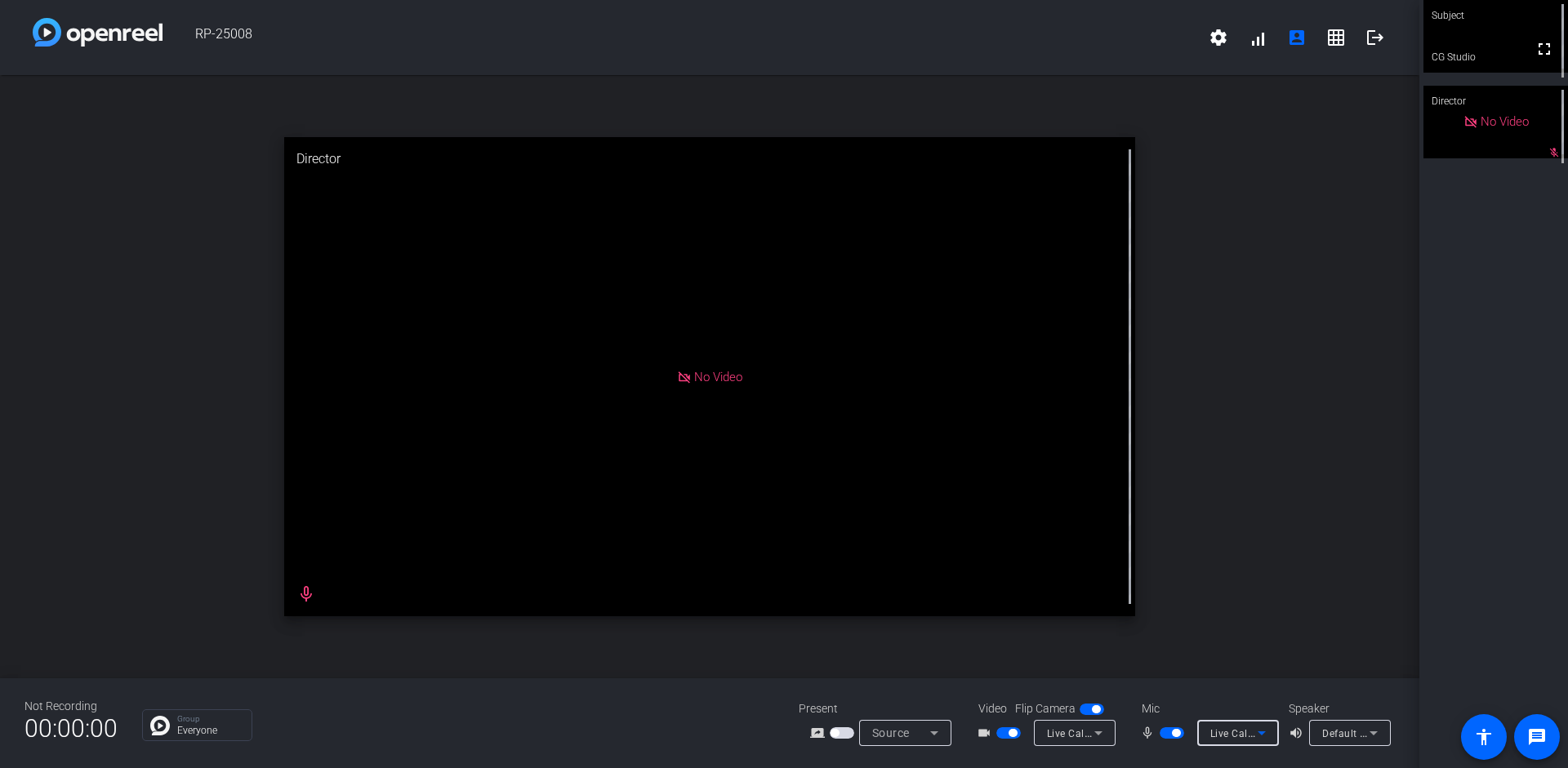
click at [758, 495] on div "No Video" at bounding box center [711, 376] width 852 height 479
drag, startPoint x: 1103, startPoint y: 448, endPoint x: 1107, endPoint y: 436, distance: 12.6
click at [758, 445] on div "No Video" at bounding box center [711, 376] width 852 height 479
click at [758, 712] on div "Live Call Connect (Live Call Connect Audio)" at bounding box center [1238, 732] width 82 height 26
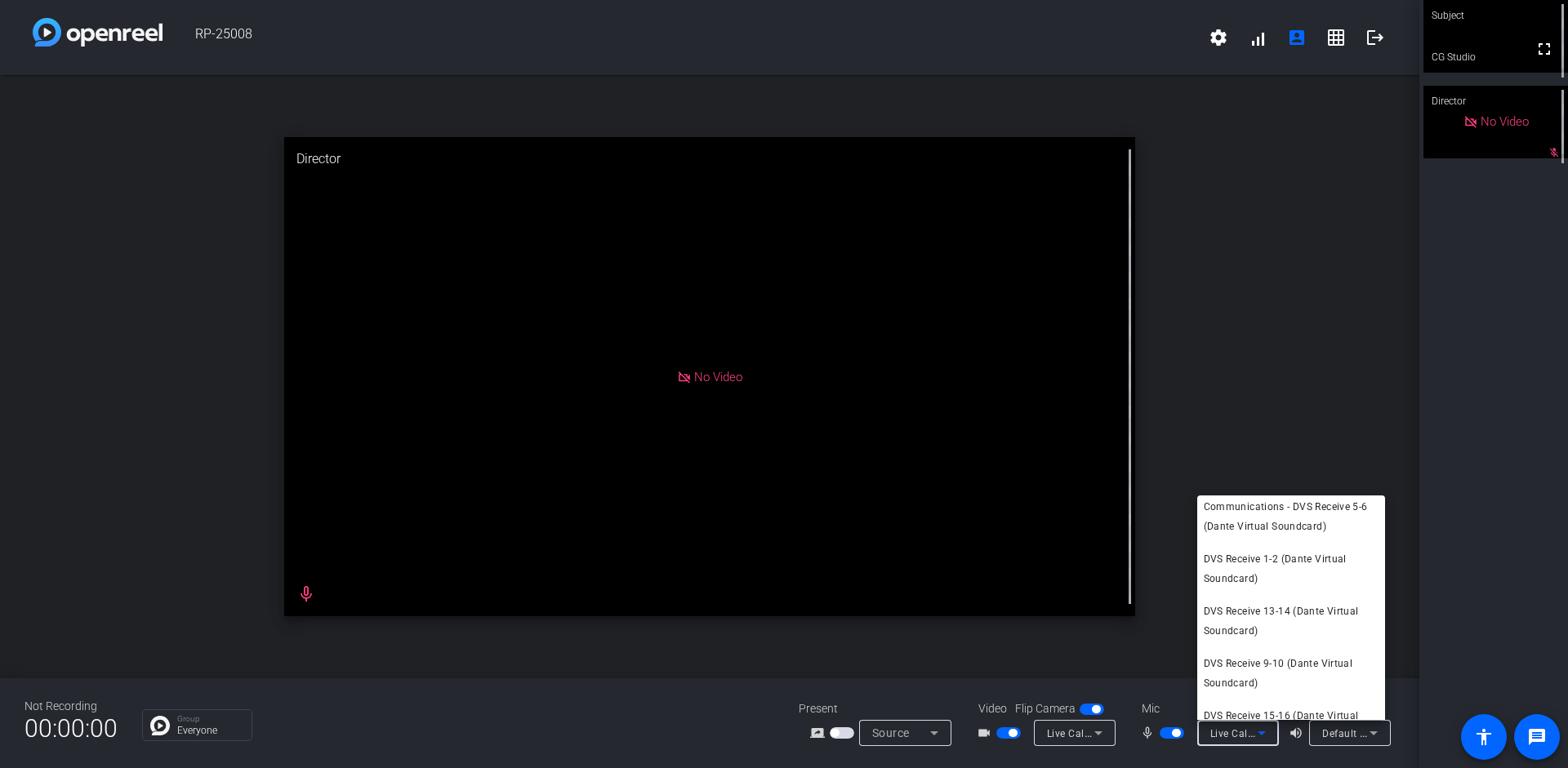
scroll to position [0, 0]
click at [758, 521] on span "Default - DVS Receive 5-6 (Dante Virtual Soundcard)" at bounding box center [1291, 522] width 175 height 39
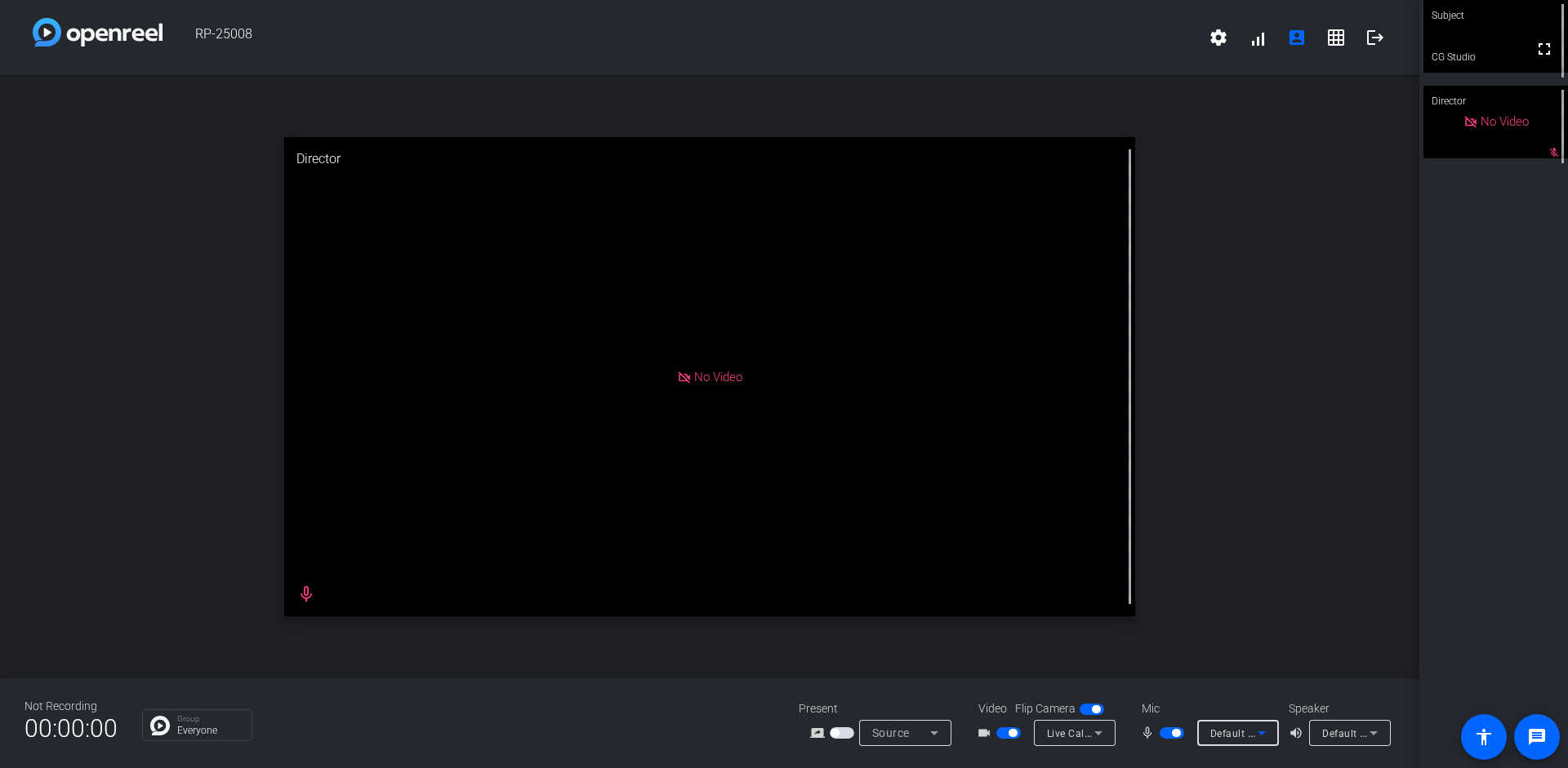
click at [758, 712] on icon at bounding box center [1262, 733] width 20 height 20
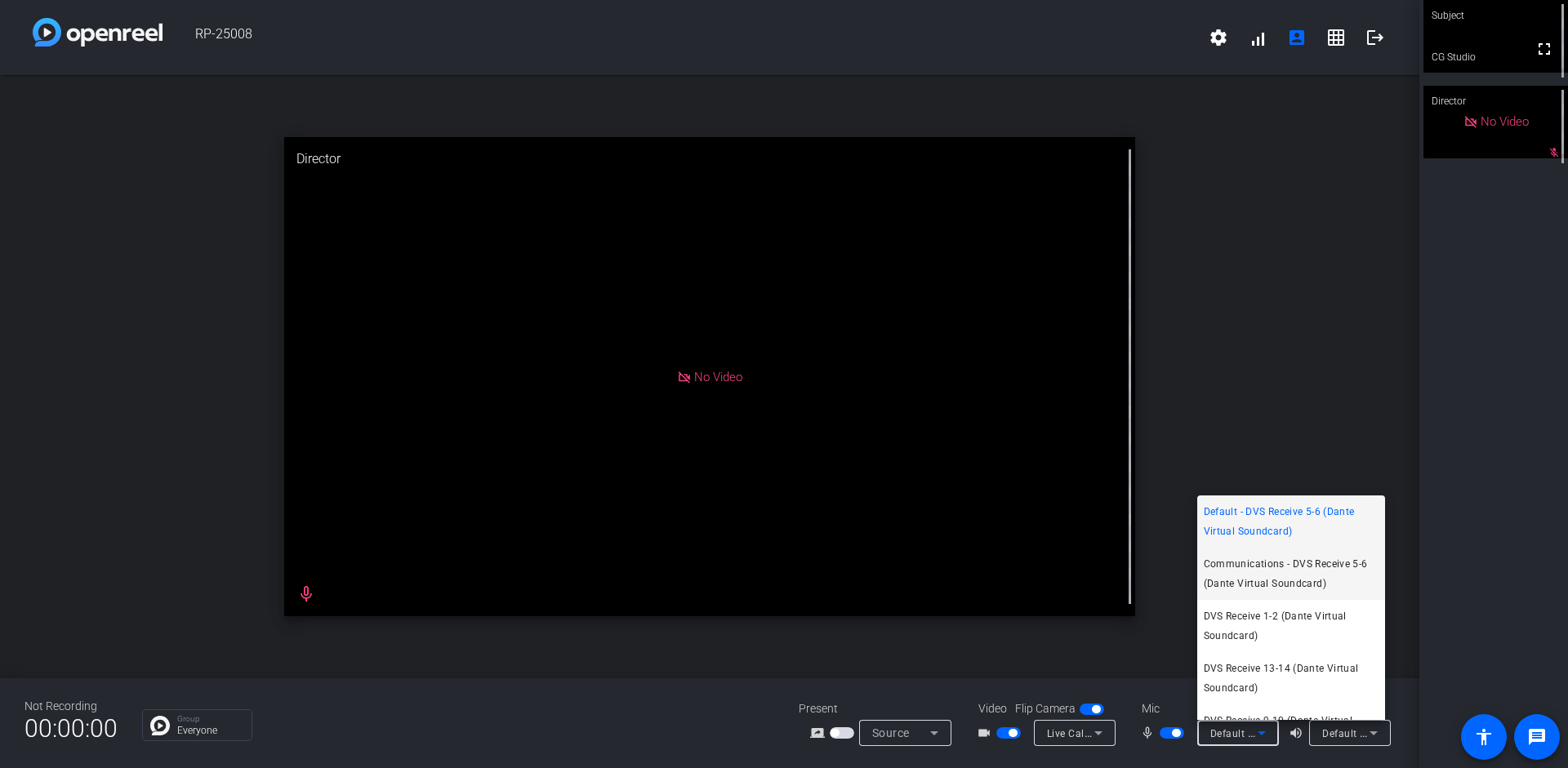
click at [758, 577] on span "Communications - DVS Receive 5-6 (Dante Virtual Soundcard)" at bounding box center [1291, 573] width 175 height 39
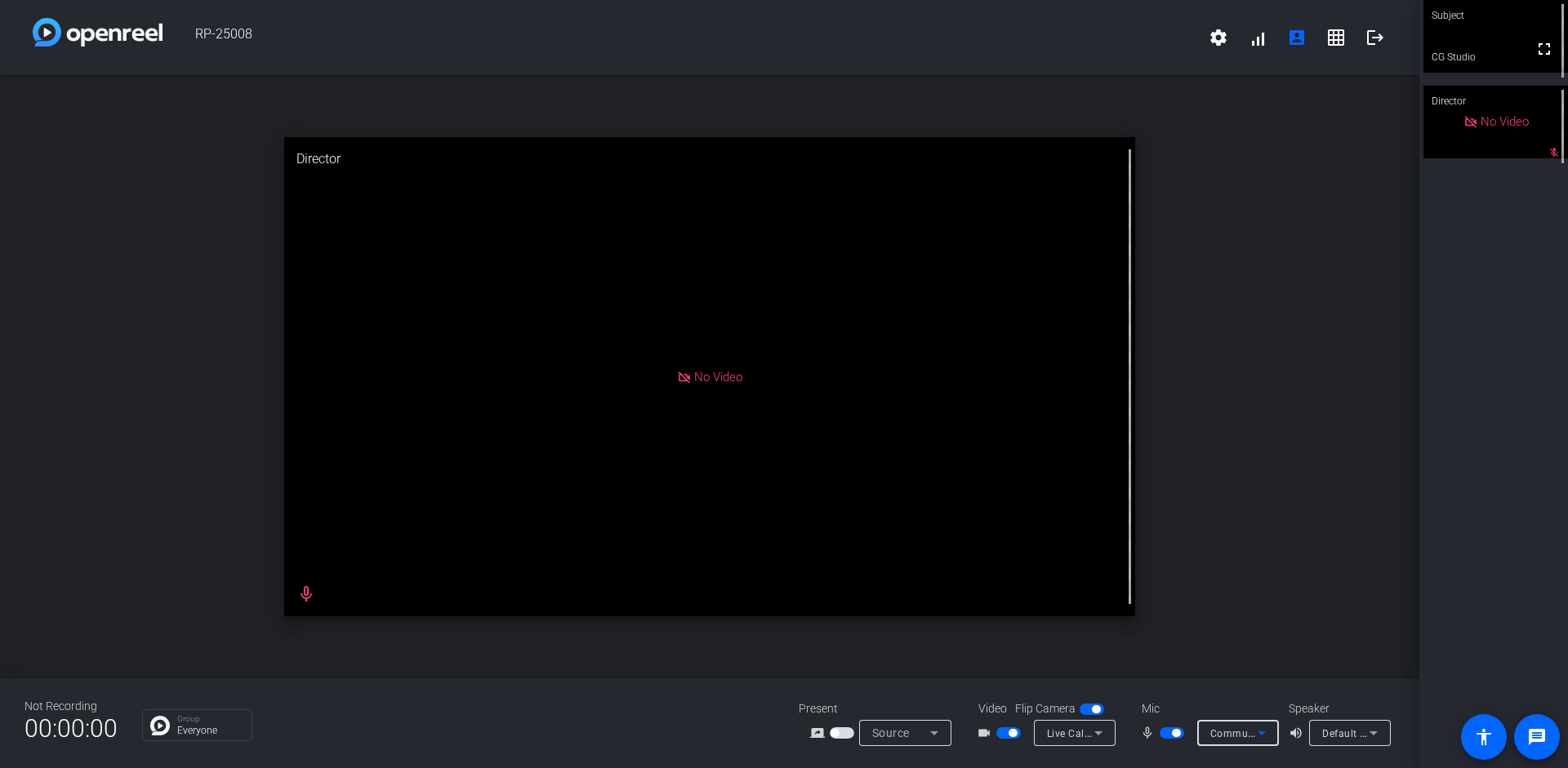
click at [758, 712] on icon at bounding box center [1261, 733] width 8 height 4
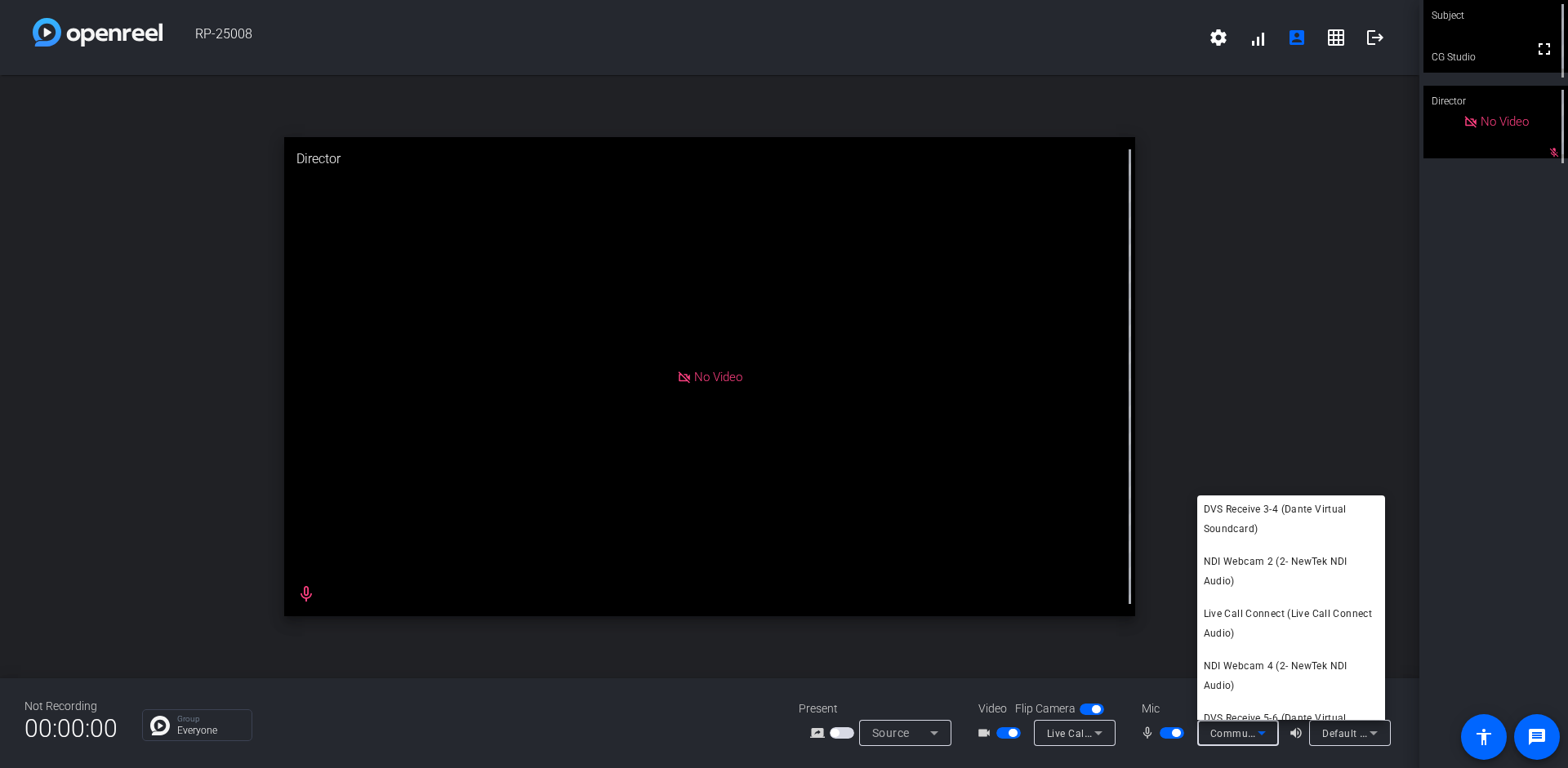
scroll to position [559, 0]
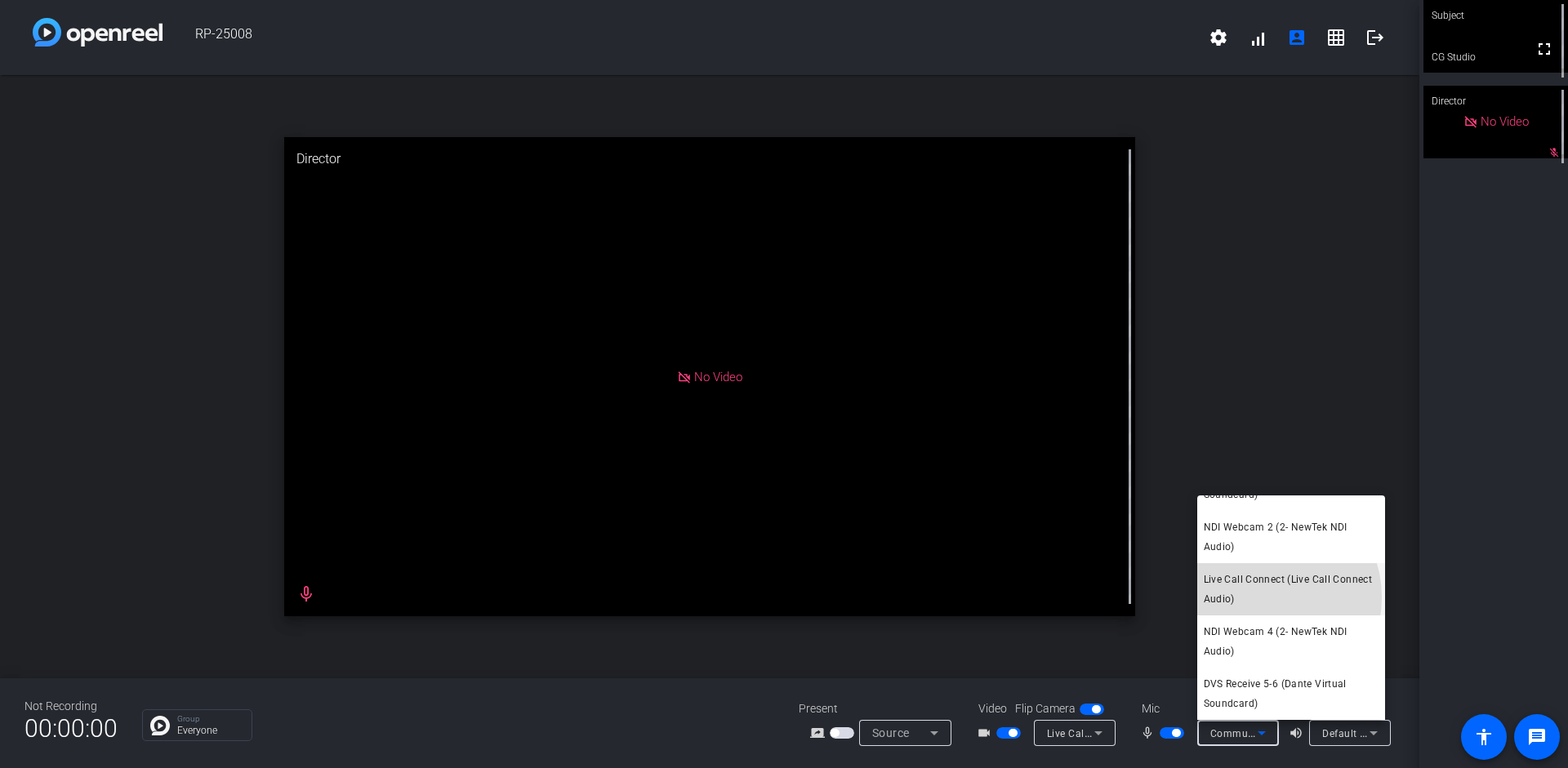
click at [758, 597] on span "Live Call Connect (Live Call Connect Audio)" at bounding box center [1291, 589] width 175 height 39
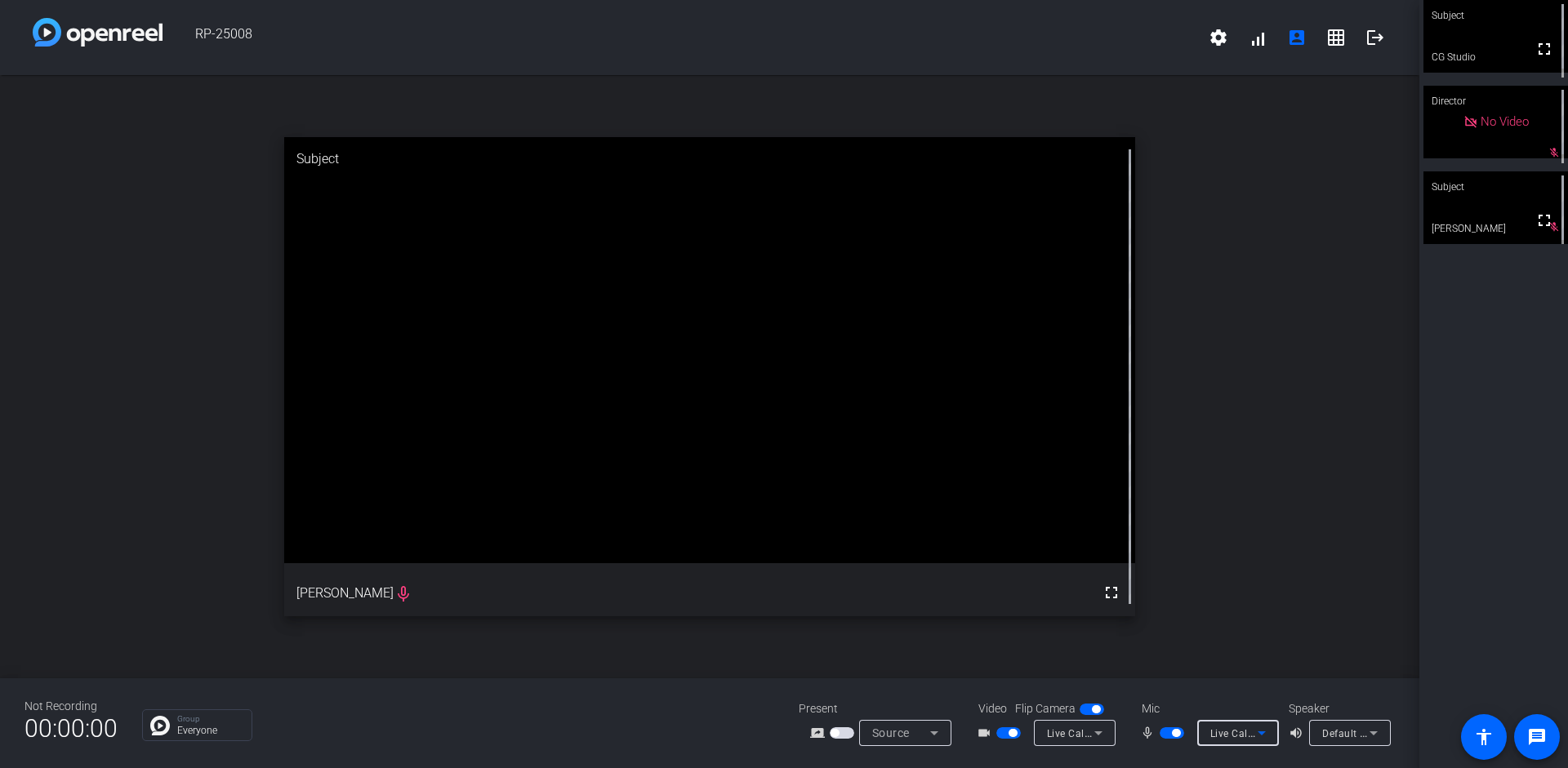
click at [758, 712] on icon at bounding box center [1261, 733] width 8 height 4
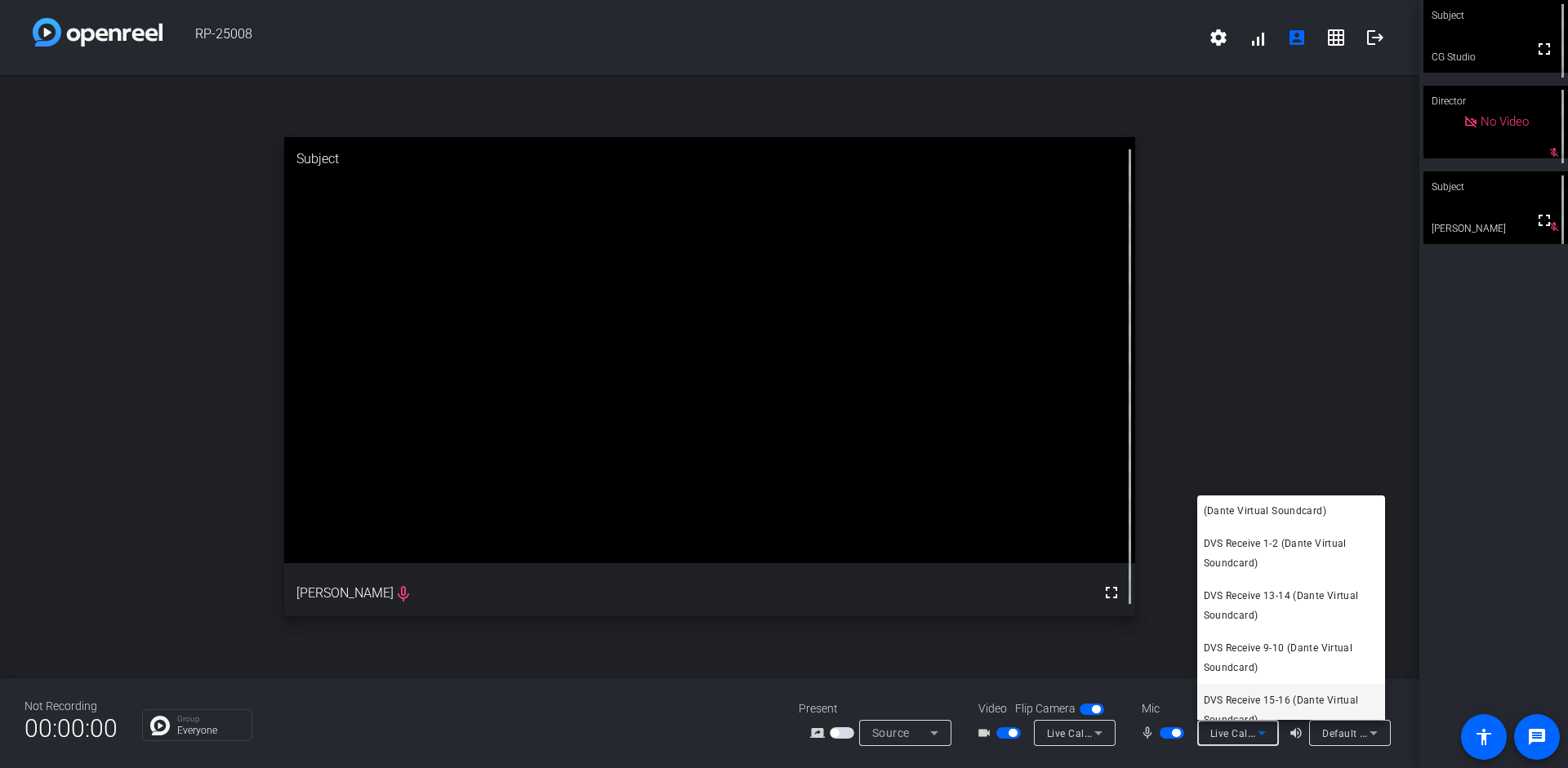
scroll to position [0, 0]
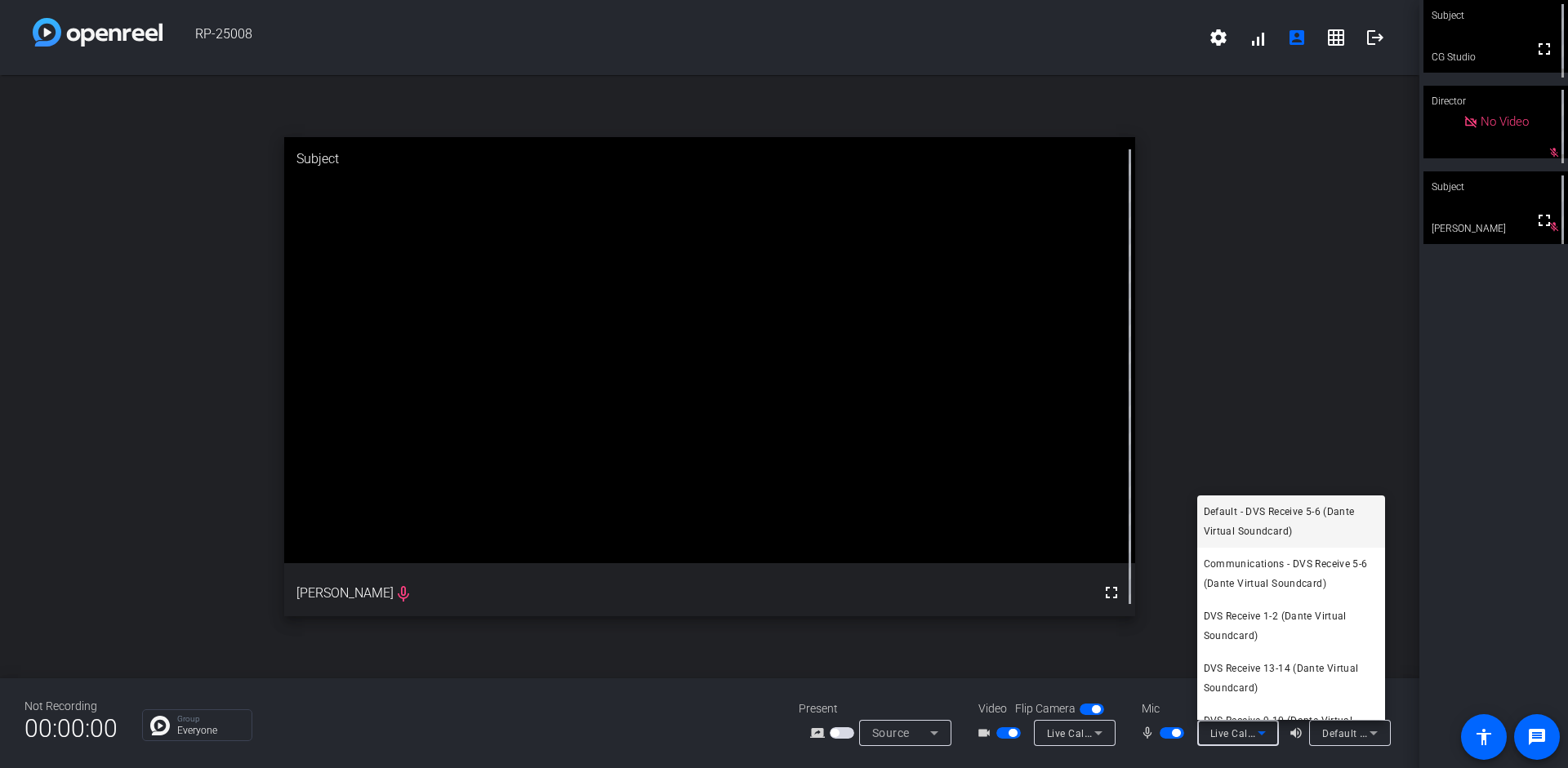
click at [758, 528] on span "Default - DVS Receive 5-6 (Dante Virtual Soundcard)" at bounding box center [1291, 522] width 175 height 39
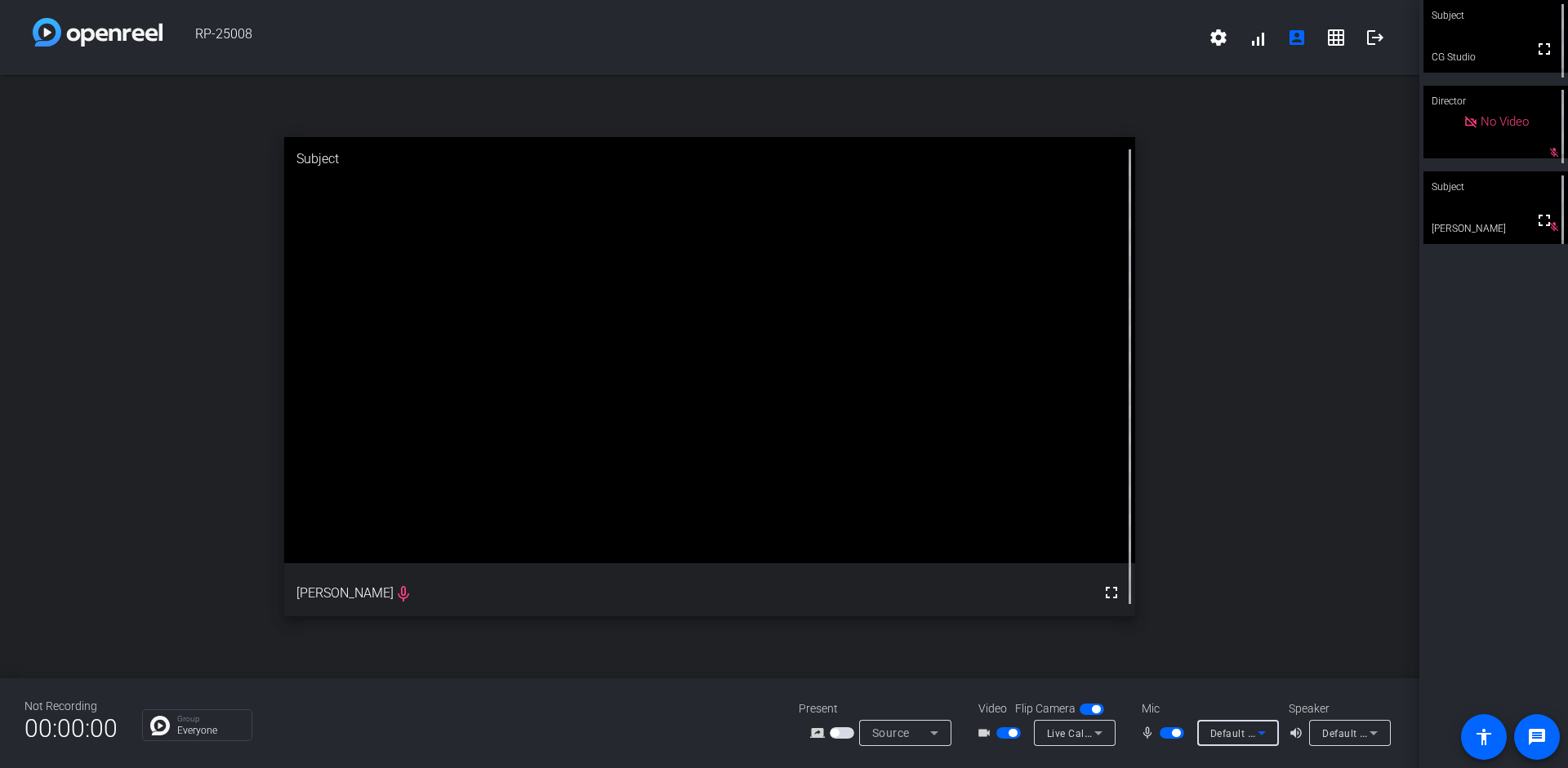
click at [758, 712] on icon at bounding box center [1262, 733] width 20 height 20
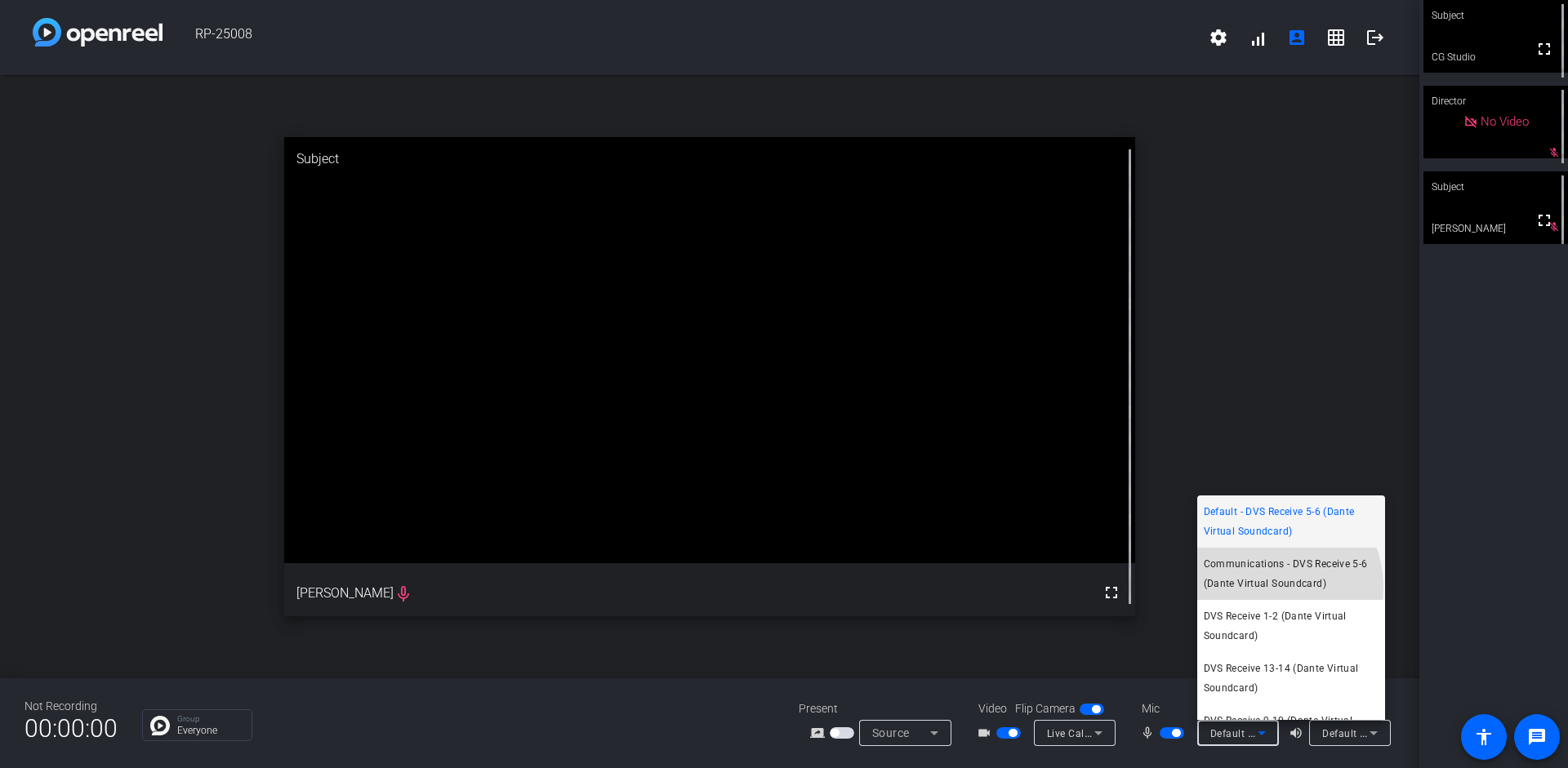
click at [758, 587] on span "Communications - DVS Receive 5-6 (Dante Virtual Soundcard)" at bounding box center [1291, 573] width 175 height 39
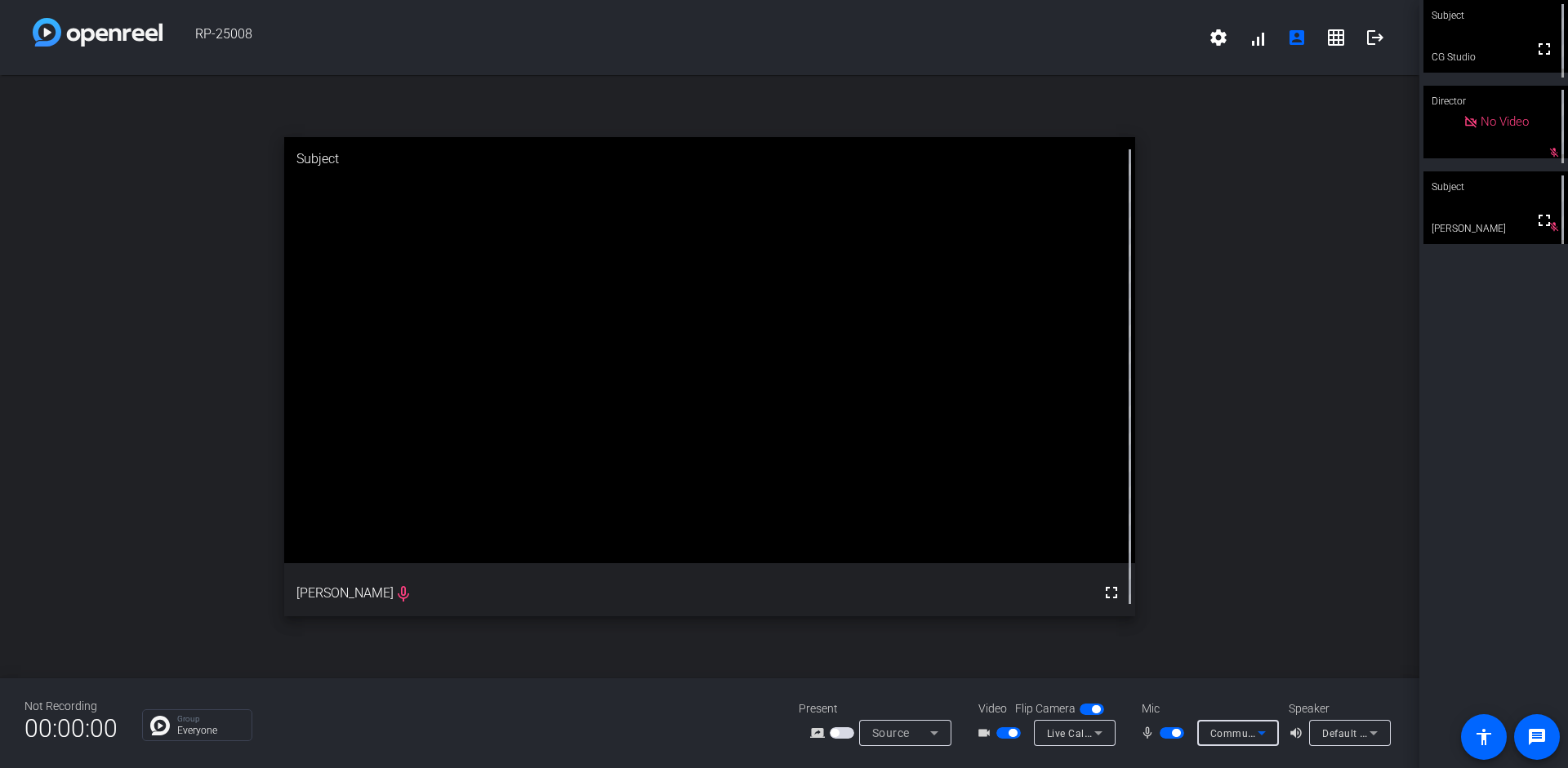
click at [758, 712] on icon at bounding box center [1262, 733] width 20 height 20
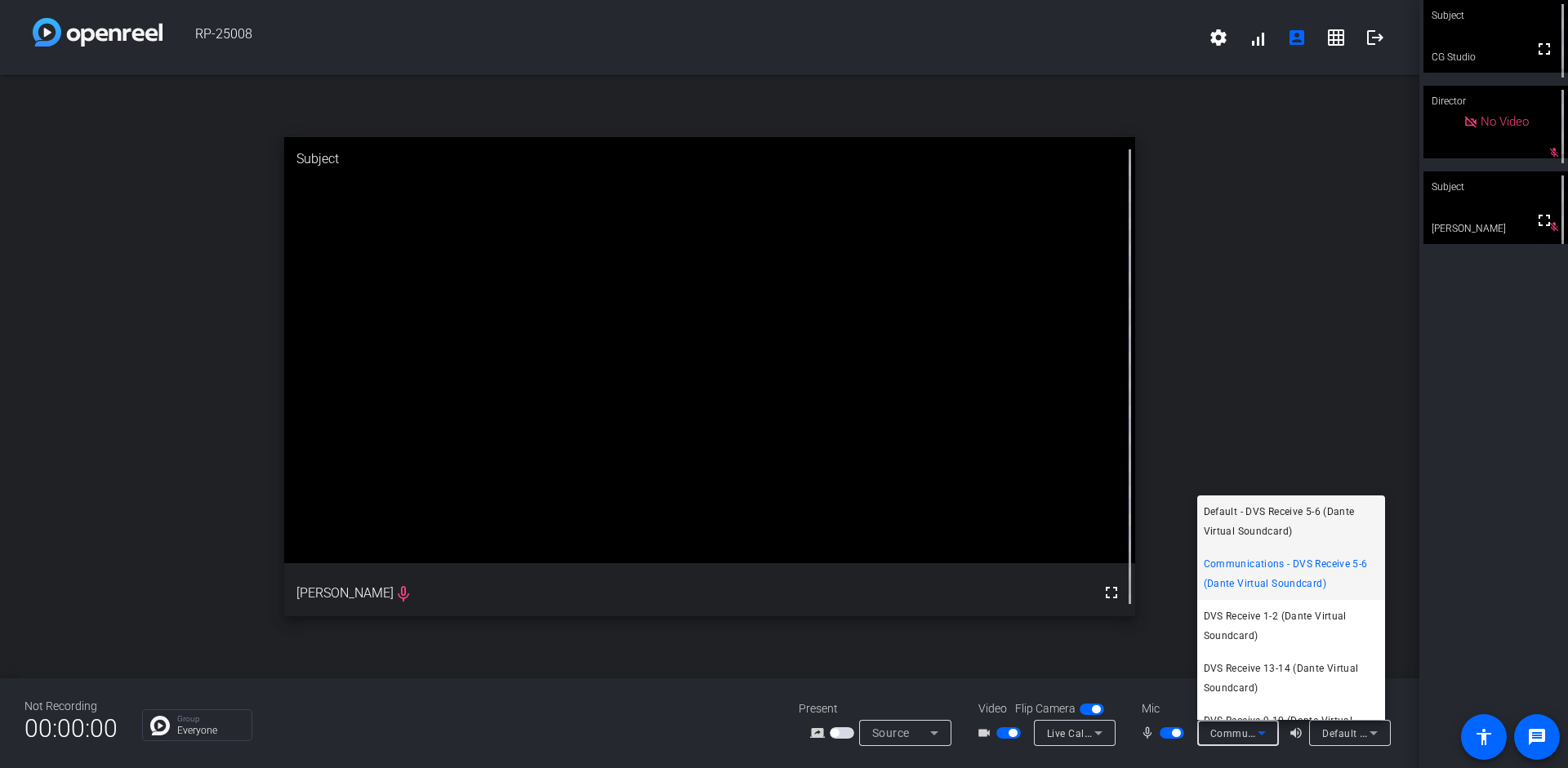
click at [758, 520] on span "Default - DVS Receive 5-6 (Dante Virtual Soundcard)" at bounding box center [1291, 522] width 175 height 39
